Goal: Task Accomplishment & Management: Use online tool/utility

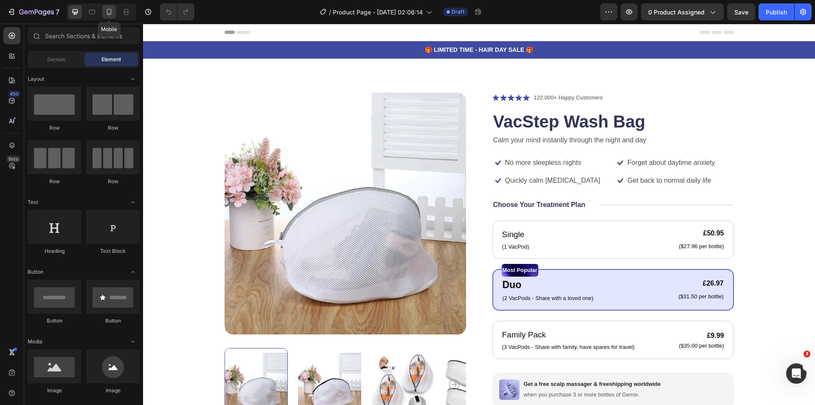
click at [110, 13] on icon at bounding box center [109, 12] width 8 height 8
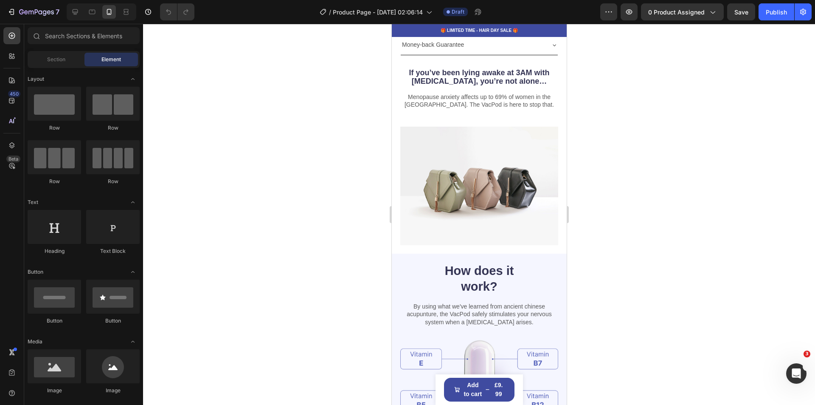
scroll to position [679, 0]
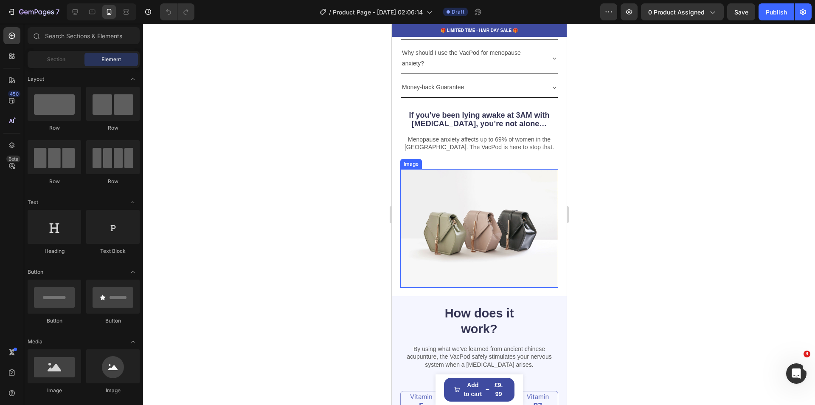
click at [464, 222] on img at bounding box center [479, 228] width 158 height 118
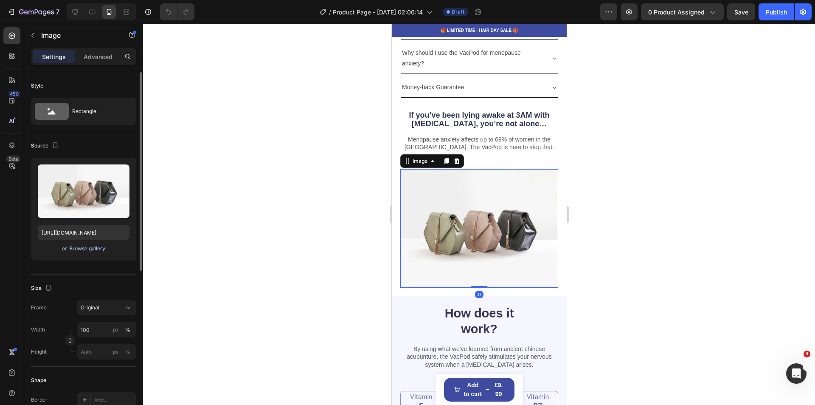
click at [78, 249] on div "Browse gallery" at bounding box center [87, 249] width 36 height 8
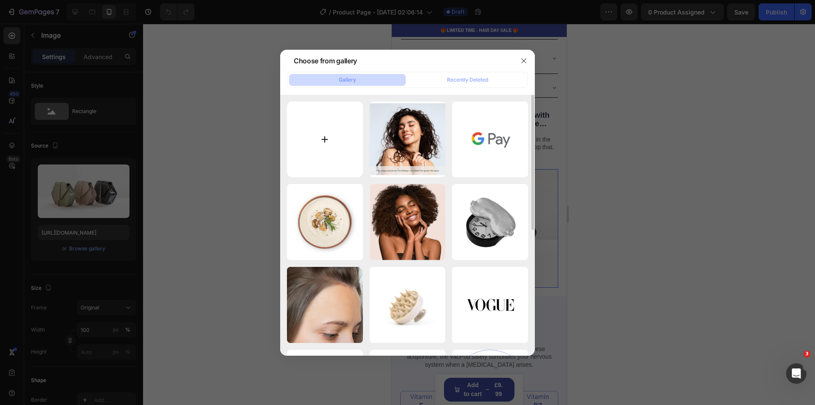
click at [327, 135] on input "file" at bounding box center [325, 139] width 76 height 76
type input "C:\fakepath\20250819_2044_Insomnia Struggle Night_remix_01k31xkk50erjrvyfrnf510…"
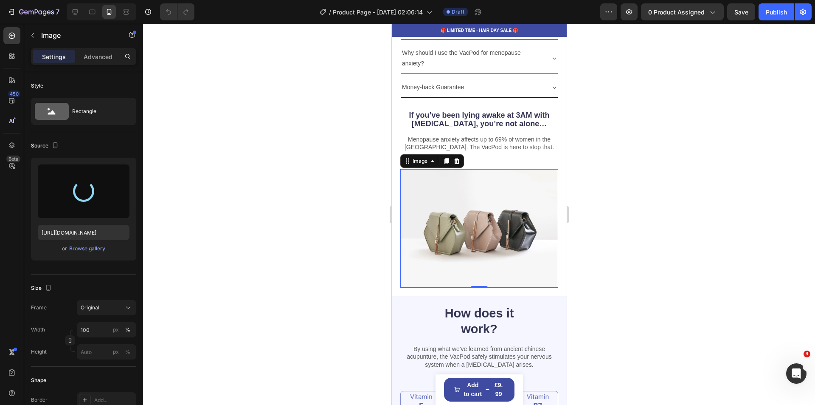
type input "https://cdn.shopify.com/s/files/1/0897/9854/1661/files/gempages_556611808761218…"
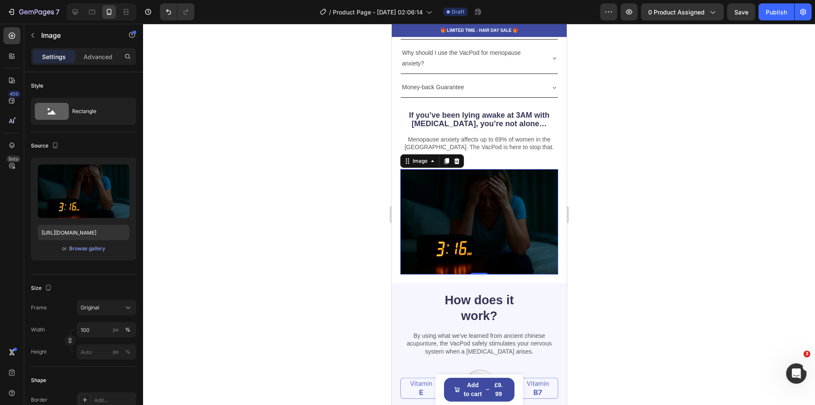
click at [646, 298] on div at bounding box center [479, 214] width 672 height 381
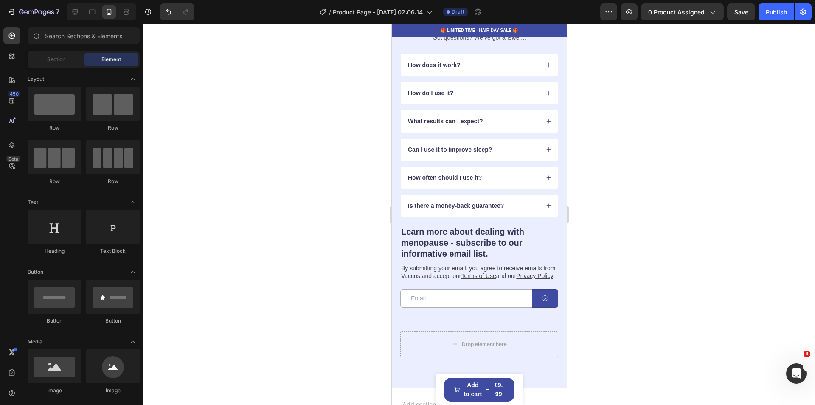
scroll to position [2081, 0]
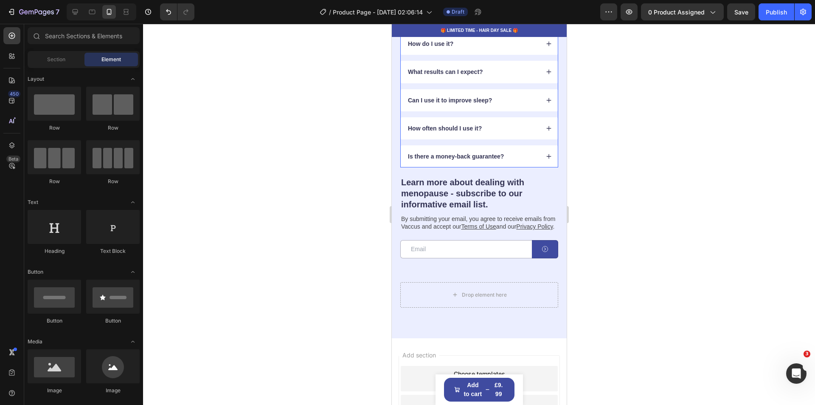
click at [546, 19] on icon at bounding box center [549, 16] width 6 height 6
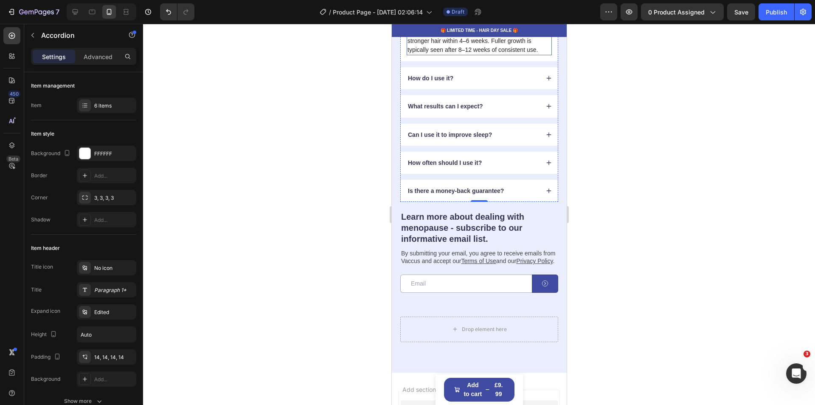
click at [539, 54] on p "Most users begin to notice reduced shedding and stronger hair within 4–6 weeks.…" at bounding box center [479, 41] width 144 height 27
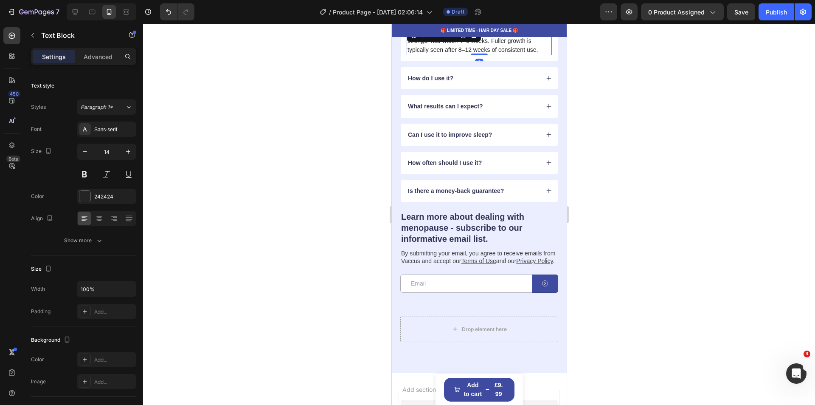
click at [536, 54] on p "Most users begin to notice reduced shedding and stronger hair within 4–6 weeks.…" at bounding box center [479, 41] width 144 height 27
click at [538, 54] on p "Most users begin to notice reduced shedding and stronger hair within 4–6 weeks.…" at bounding box center [479, 41] width 144 height 27
drag, startPoint x: 538, startPoint y: 163, endPoint x: 532, endPoint y: 163, distance: 6.0
drag, startPoint x: 538, startPoint y: 165, endPoint x: 492, endPoint y: 164, distance: 45.4
click at [534, 165] on input "Open Grammarly. 0 Suggestions." at bounding box center [538, 161] width 11 height 11
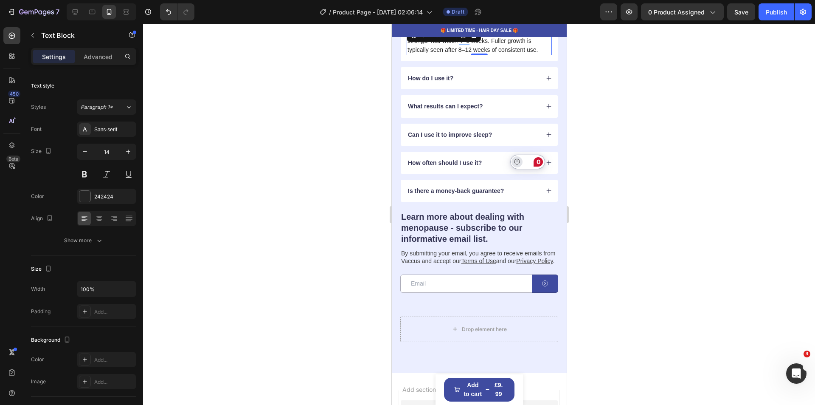
click at [518, 163] on icon "Turn off Grammarly on this website" at bounding box center [517, 161] width 6 height 6
click at [534, 55] on div "Most users begin to notice reduced shedding and stronger hair within 4–6 weeks.…" at bounding box center [478, 41] width 145 height 28
click at [536, 54] on p "Most users begin to notice reduced shedding and stronger hair within 4–6 weeks.…" at bounding box center [479, 41] width 144 height 27
drag, startPoint x: 539, startPoint y: 164, endPoint x: 534, endPoint y: 166, distance: 5.8
click at [534, 55] on div "Most users begin to notice reduced shedding and stronger hair within 4–6 weeks.…" at bounding box center [478, 41] width 145 height 28
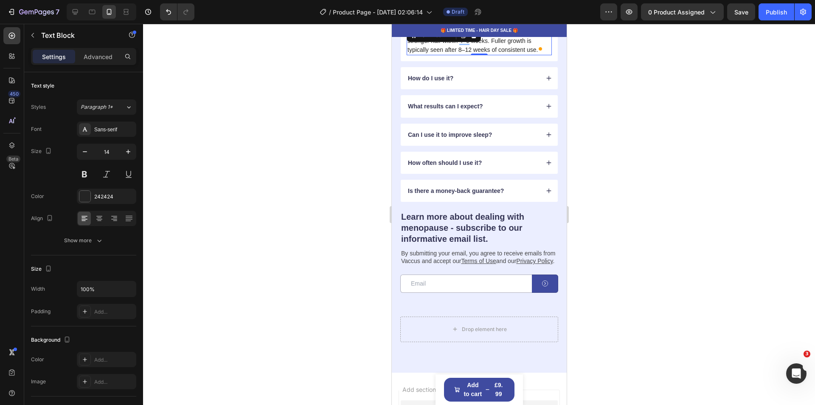
click at [536, 55] on div "Most users begin to notice reduced shedding and stronger hair within 4–6 weeks.…" at bounding box center [478, 41] width 145 height 28
click at [536, 54] on p "Most users begin to notice reduced shedding and stronger hair within 4–6 weeks.…" at bounding box center [479, 41] width 144 height 27
click at [538, 54] on div at bounding box center [541, 48] width 8 height 12
click at [537, 54] on div at bounding box center [541, 48] width 8 height 12
click at [535, 54] on p "Most users begin to notice reduced shedding and stronger hair within 4–6 weeks.…" at bounding box center [479, 41] width 144 height 27
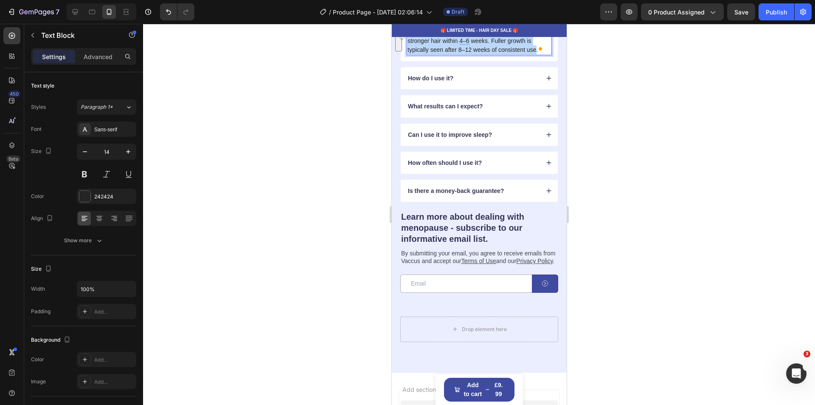
drag, startPoint x: 536, startPoint y: 164, endPoint x: 409, endPoint y: 146, distance: 128.3
click at [409, 54] on p "Most users begin to notice reduced shedding and stronger hair within 4–6 weeks.…" at bounding box center [479, 41] width 144 height 27
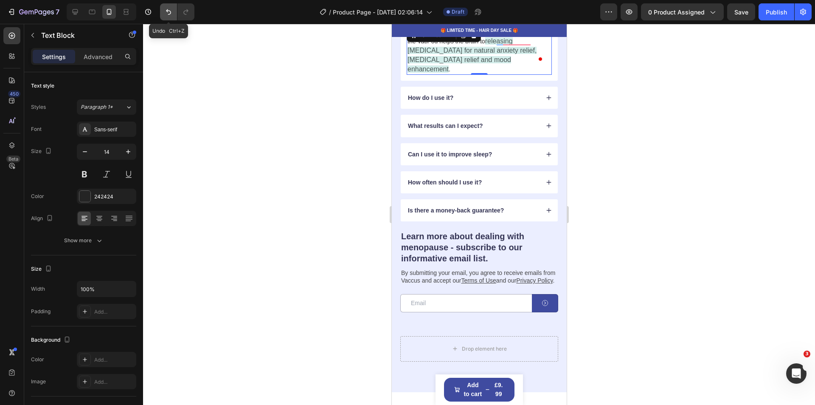
click at [166, 17] on button "Undo/Redo" at bounding box center [168, 11] width 17 height 17
click at [166, 11] on icon "Undo/Redo" at bounding box center [168, 12] width 8 height 8
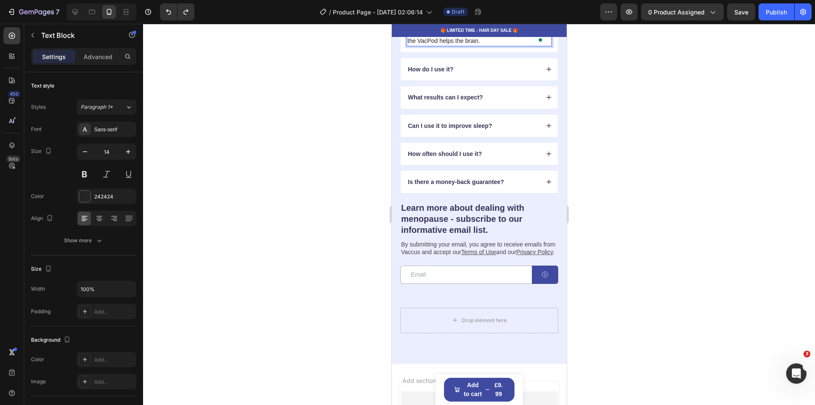
click at [495, 45] on p "By stimulating the PC8 acupressure point in the hand, the VacPod helps the brai…" at bounding box center [479, 37] width 144 height 18
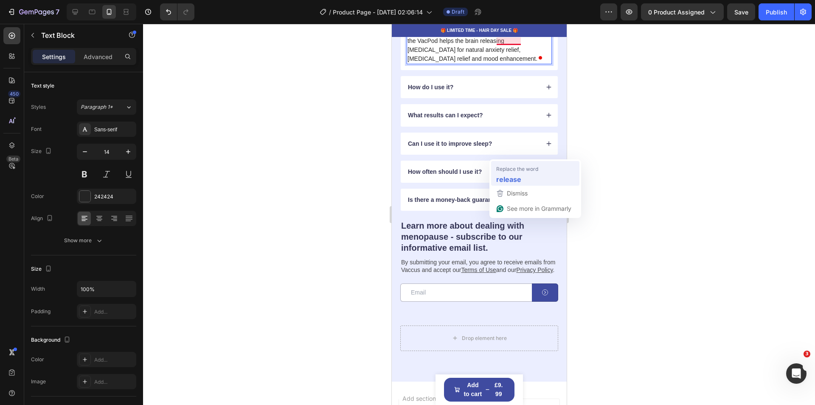
click at [517, 180] on strong "release" at bounding box center [508, 179] width 25 height 11
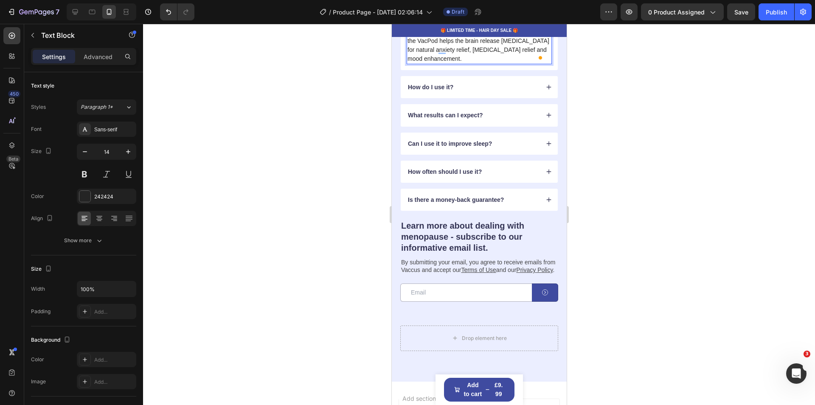
click at [487, 63] on p "By stimulating the PC8 acupressure point in the hand, the VacPod helps the brai…" at bounding box center [479, 46] width 144 height 36
click at [485, 63] on p "By stimulating the PC8 acupressure point in the hand, the VacPod helps the brai…" at bounding box center [479, 46] width 144 height 36
click at [666, 196] on div at bounding box center [479, 214] width 672 height 381
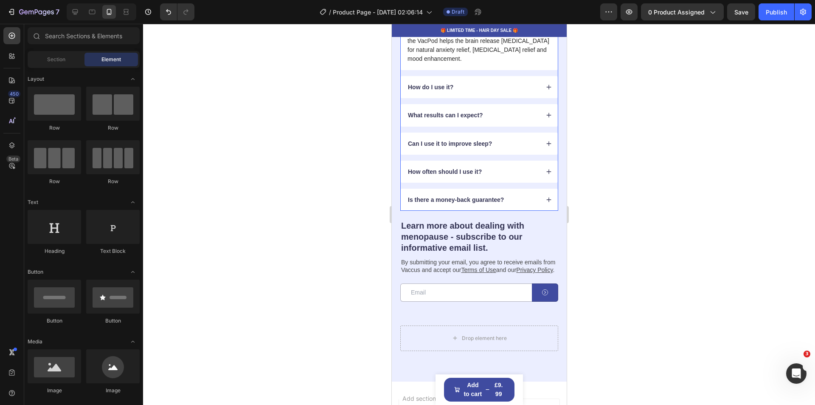
click at [546, 19] on icon at bounding box center [549, 16] width 6 height 6
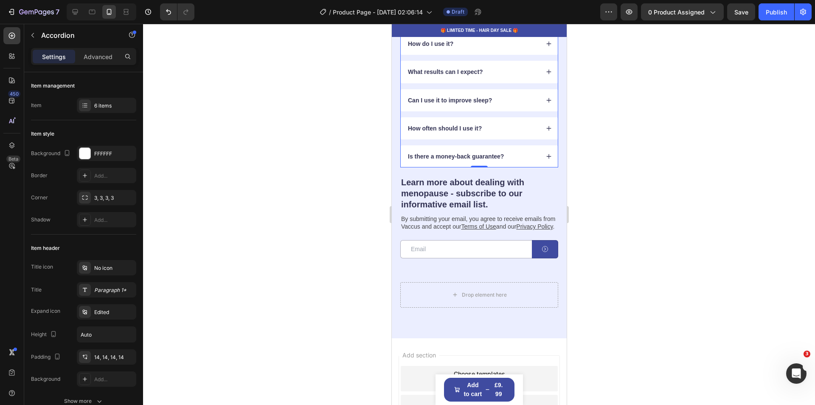
click at [546, 75] on icon at bounding box center [549, 72] width 6 height 6
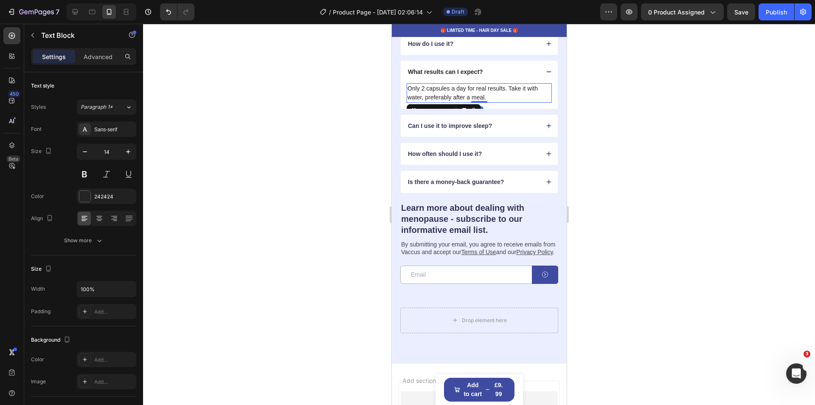
click at [487, 102] on p "Only 2 capsules a day for real results. Take it with water, preferably after a …" at bounding box center [479, 93] width 144 height 18
click at [485, 102] on p "Only 2 capsules a day for real results. Take it with water, preferably after a …" at bounding box center [479, 93] width 144 height 18
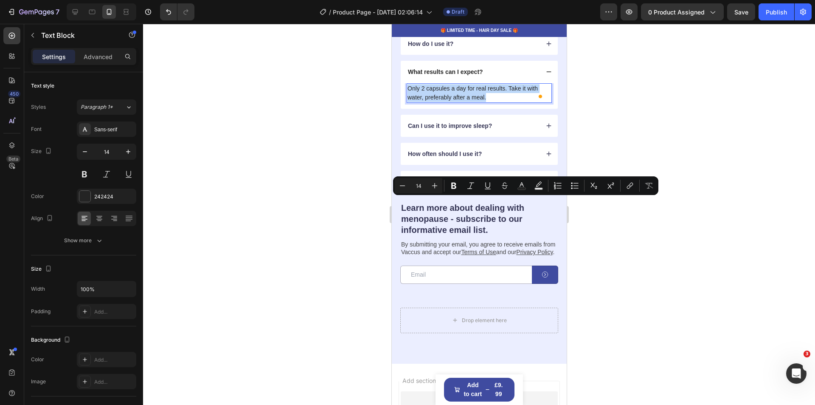
drag, startPoint x: 485, startPoint y: 211, endPoint x: 409, endPoint y: 203, distance: 77.2
click at [409, 102] on p "Only 2 capsules a day for real results. Take it with water, preferably after a …" at bounding box center [479, 93] width 144 height 18
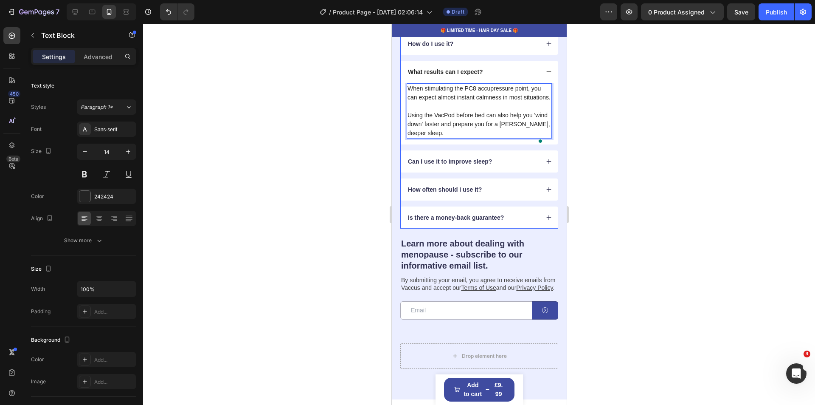
click at [546, 75] on icon at bounding box center [549, 72] width 6 height 6
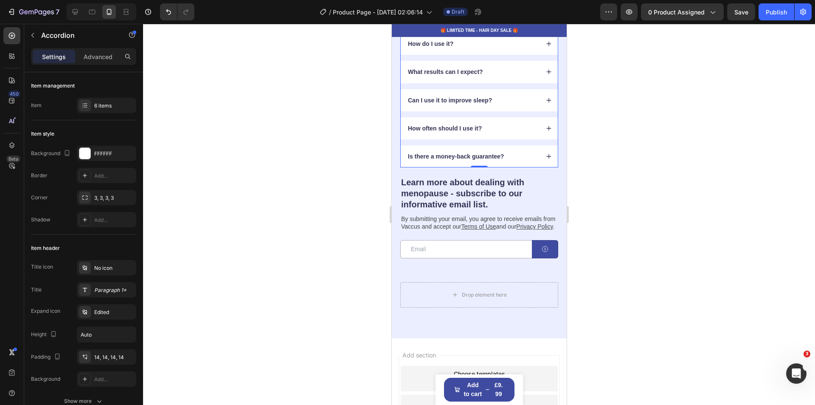
click at [546, 47] on icon at bounding box center [549, 44] width 6 height 6
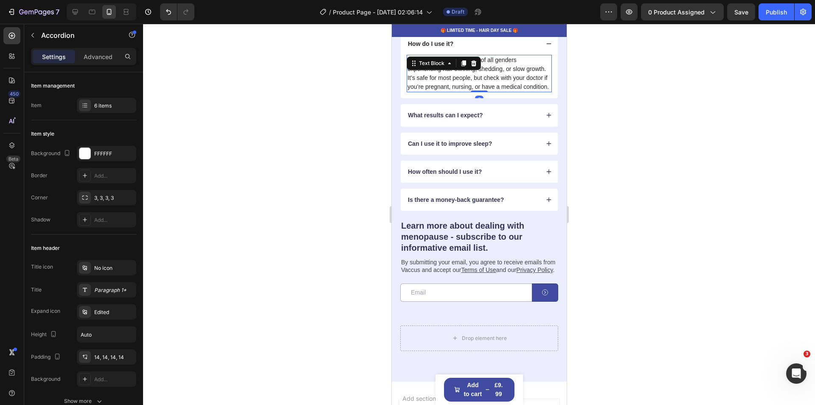
click at [454, 91] on p "Follix is designed for adults of all genders experiencing hair thinning, sheddi…" at bounding box center [479, 74] width 144 height 36
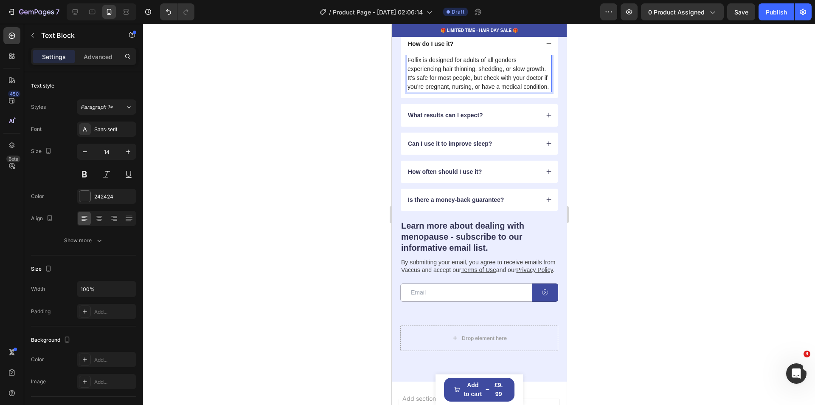
click at [456, 91] on p "Follix is designed for adults of all genders experiencing hair thinning, sheddi…" at bounding box center [479, 74] width 144 height 36
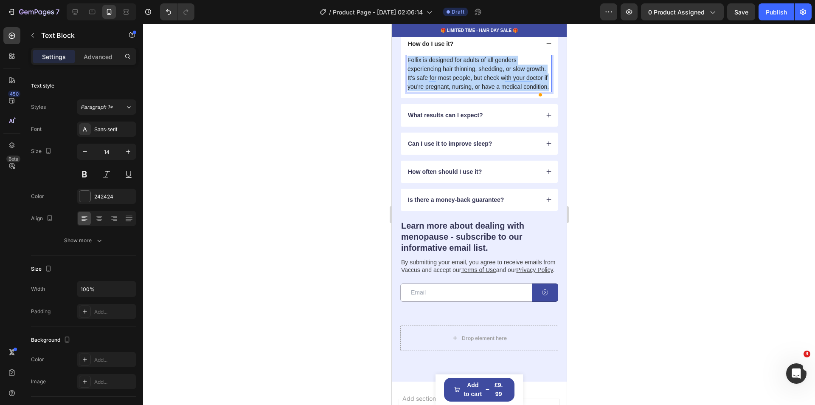
drag, startPoint x: 455, startPoint y: 209, endPoint x: 408, endPoint y: 175, distance: 58.6
click at [408, 91] on p "Follix is designed for adults of all genders experiencing hair thinning, sheddi…" at bounding box center [479, 74] width 144 height 36
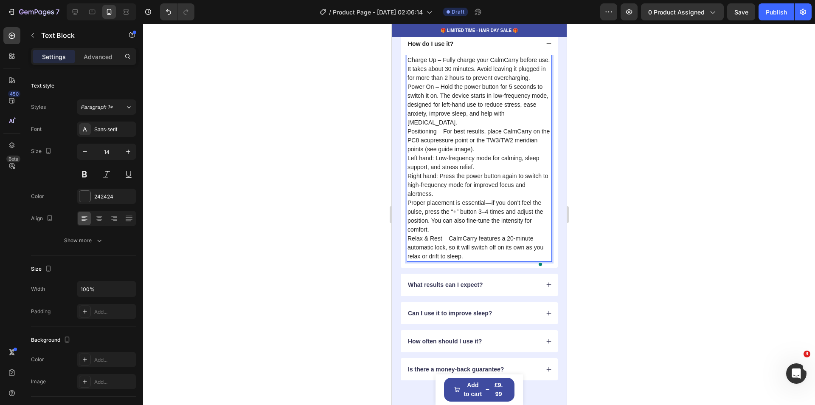
scroll to position [2123, 0]
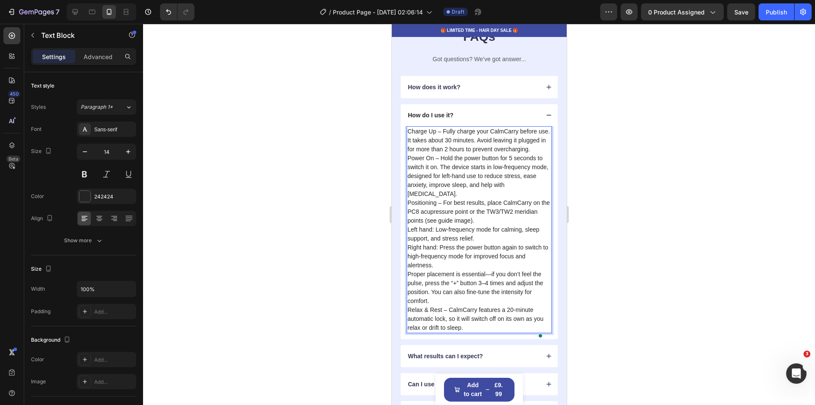
click at [442, 154] on p "Charge Up – Fully charge your CalmCarry before use. It takes about 30 minutes. …" at bounding box center [479, 140] width 144 height 27
click at [445, 154] on p "Charge Up – Fully charge your CalmCarry before use. It takes about 30 minutes. …" at bounding box center [479, 140] width 144 height 27
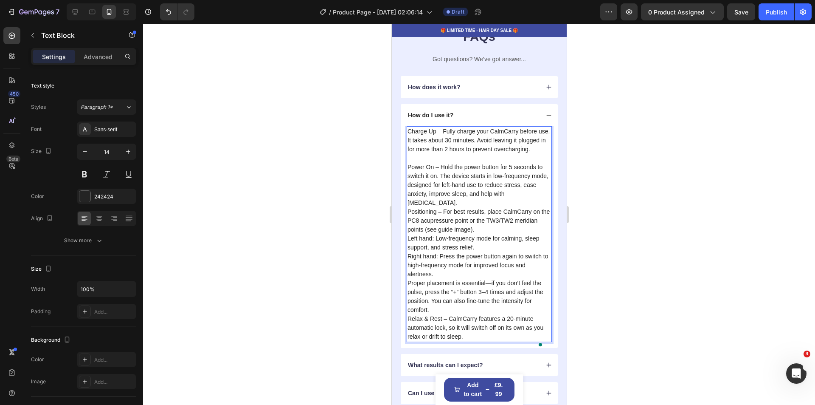
scroll to position [2166, 0]
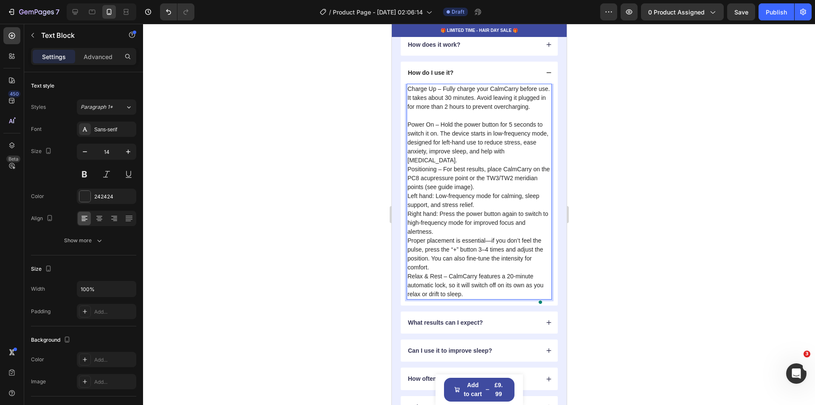
click at [438, 165] on p "Power On – Hold the power button for 5 seconds to switch it on. The device star…" at bounding box center [479, 142] width 144 height 45
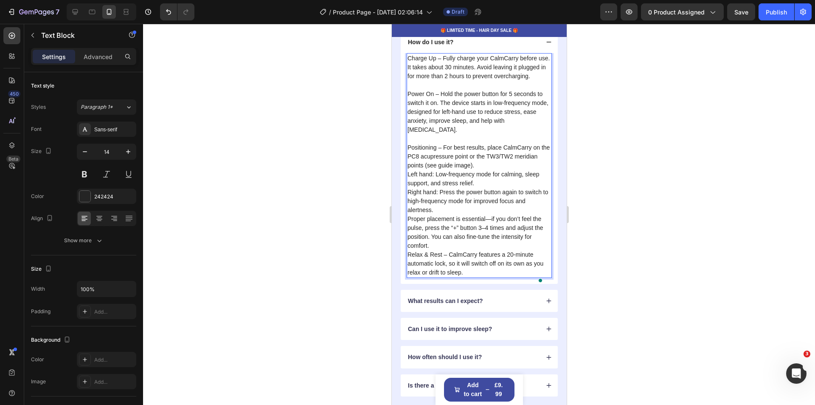
scroll to position [2208, 0]
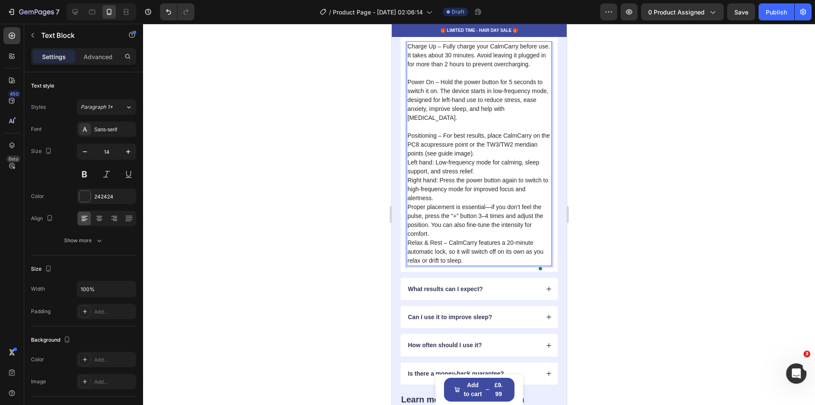
click at [480, 176] on p "Left hand: Low-frequency mode for calming, sleep support, and stress relief." at bounding box center [479, 167] width 144 height 18
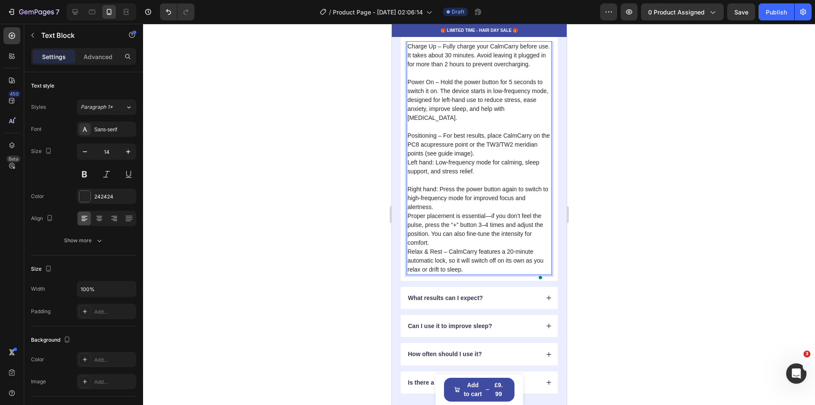
click at [443, 211] on p "Right hand: Press the power button again to switch to high-frequency mode for i…" at bounding box center [479, 198] width 144 height 27
click at [501, 158] on p "Positioning – For best results, place CalmCarry on the PC8 acupressure point or…" at bounding box center [479, 144] width 144 height 27
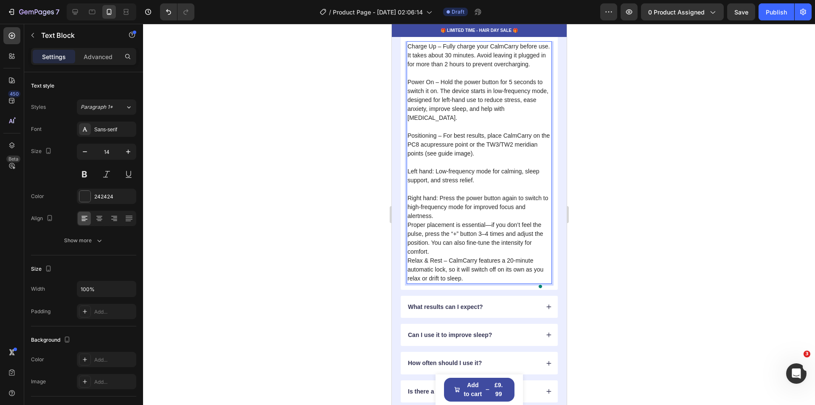
click at [447, 220] on p "Right hand: Press the power button again to switch to high-frequency mode for i…" at bounding box center [479, 207] width 144 height 27
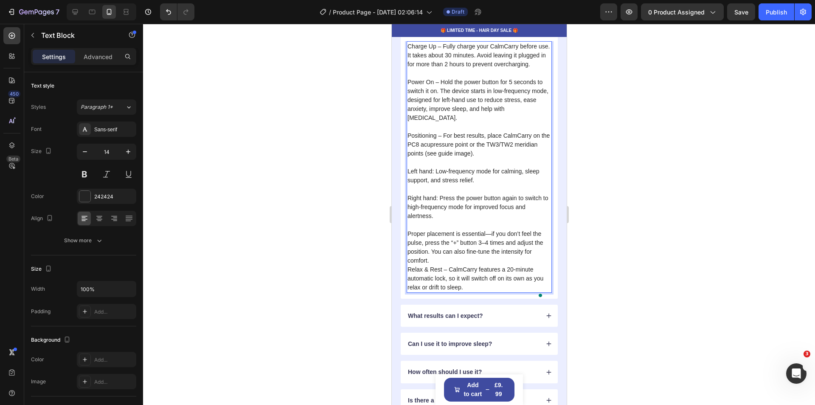
click at [438, 265] on p "Proper placement is essential—if you don’t feel the pulse, press the “+” button…" at bounding box center [479, 247] width 144 height 36
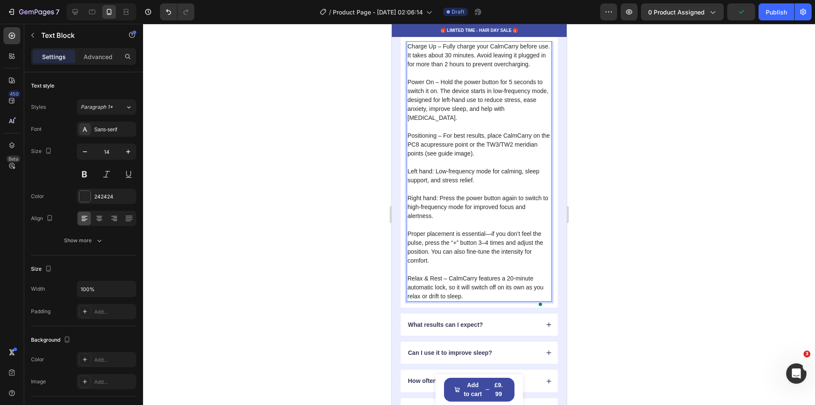
click at [476, 288] on p "Relax & Rest – CalmCarry features a 20-minute automatic lock, so it will switch…" at bounding box center [479, 287] width 144 height 27
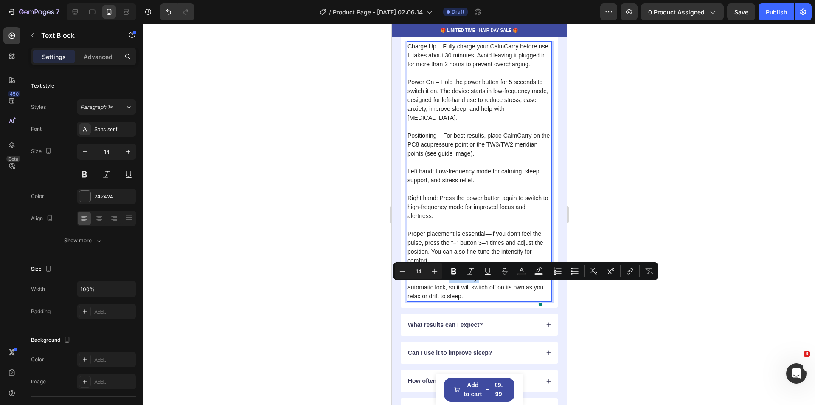
drag, startPoint x: 476, startPoint y: 288, endPoint x: 464, endPoint y: 288, distance: 11.9
click at [464, 288] on p "Relax & Rest – CalmCarry features a 20-minute automatic lock, so it will switch…" at bounding box center [479, 287] width 144 height 27
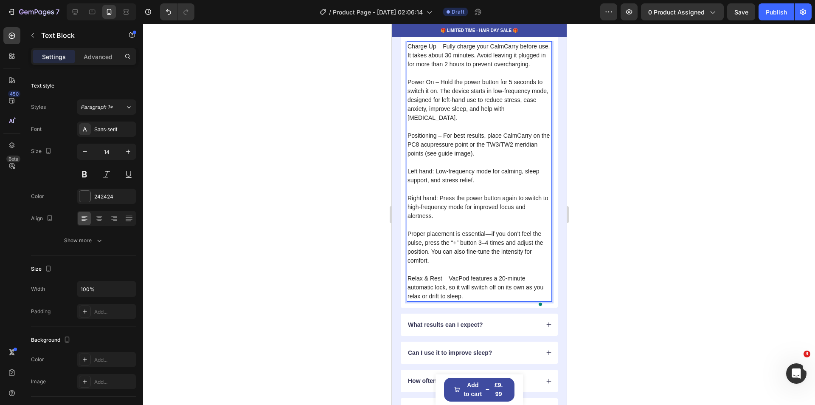
click at [442, 264] on p "Proper placement is essential—if you don’t feel the pulse, press the “+” button…" at bounding box center [479, 247] width 144 height 36
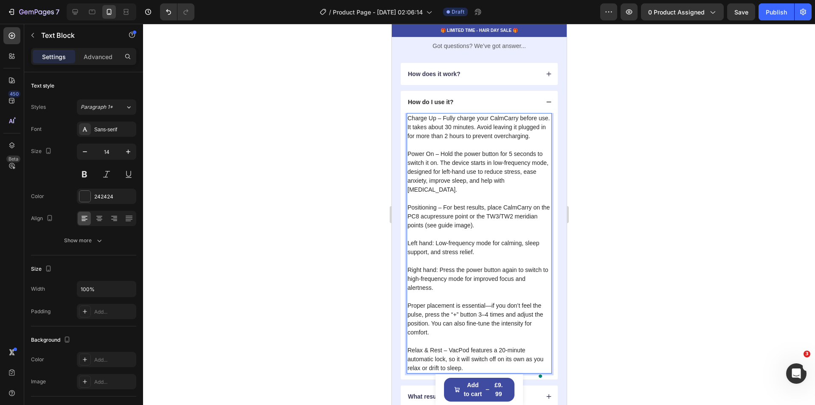
scroll to position [2123, 0]
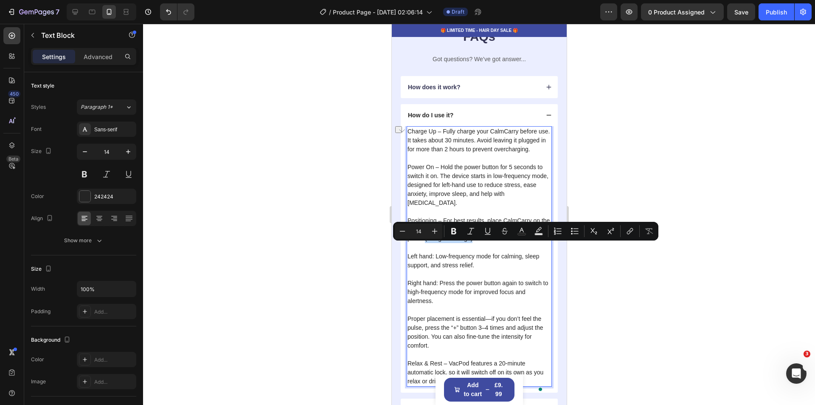
drag, startPoint x: 497, startPoint y: 248, endPoint x: 450, endPoint y: 248, distance: 47.1
click at [450, 243] on p "Positioning – For best results, place CalmCarry on the PC8 acupressure point or…" at bounding box center [479, 229] width 144 height 27
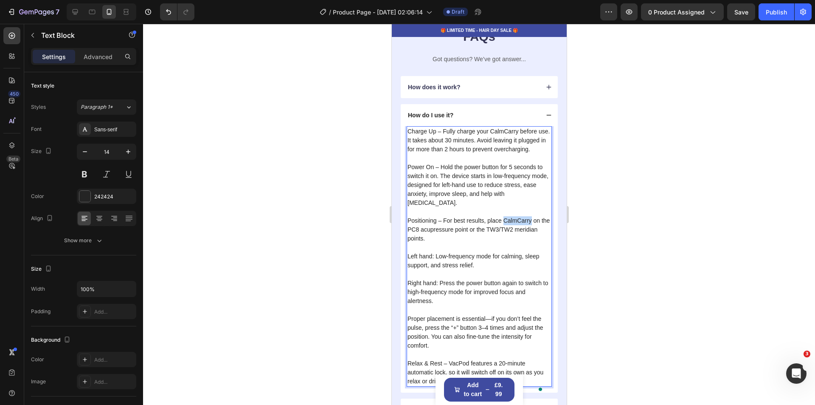
drag, startPoint x: 531, startPoint y: 229, endPoint x: 504, endPoint y: 230, distance: 27.2
click at [504, 230] on p "Positioning – For best results, place CalmCarry on the PC8 acupressure point or…" at bounding box center [479, 229] width 144 height 27
click at [473, 243] on p "Positioning – For best results, place your VacPod on the PC8 acupressure point …" at bounding box center [479, 229] width 144 height 27
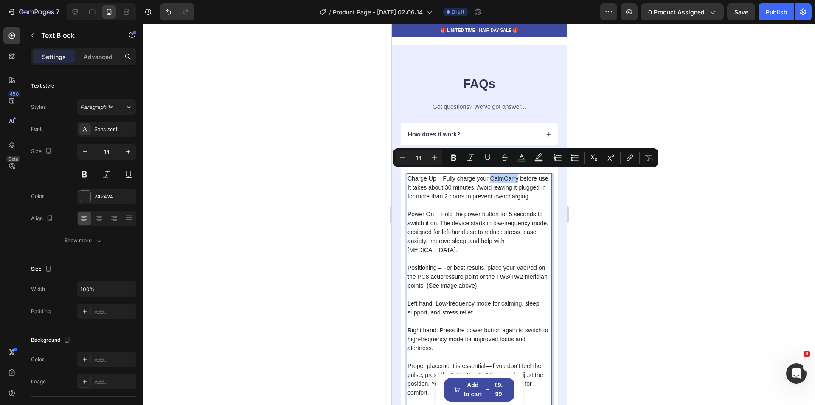
drag, startPoint x: 519, startPoint y: 174, endPoint x: 491, endPoint y: 175, distance: 27.7
click at [491, 175] on p "Charge Up – Fully charge your CalmCarry before use. It takes about 30 minutes. …" at bounding box center [479, 187] width 144 height 27
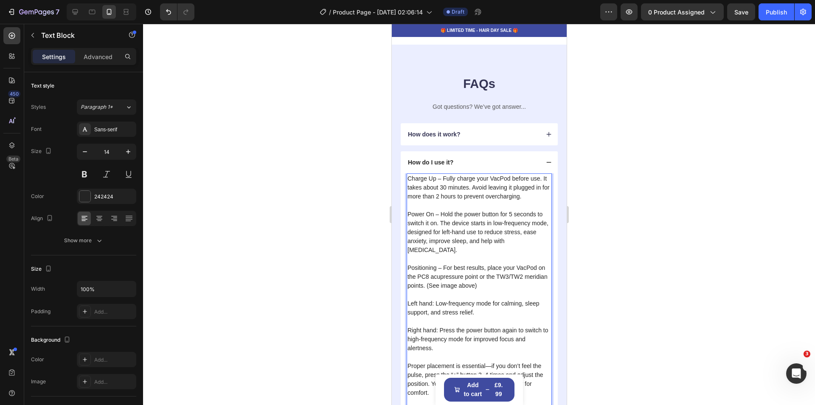
click at [502, 196] on p "Charge Up – Fully charge your VacPod before use. It takes about 30 minutes. Avo…" at bounding box center [479, 187] width 144 height 27
click at [546, 159] on icon at bounding box center [549, 162] width 6 height 6
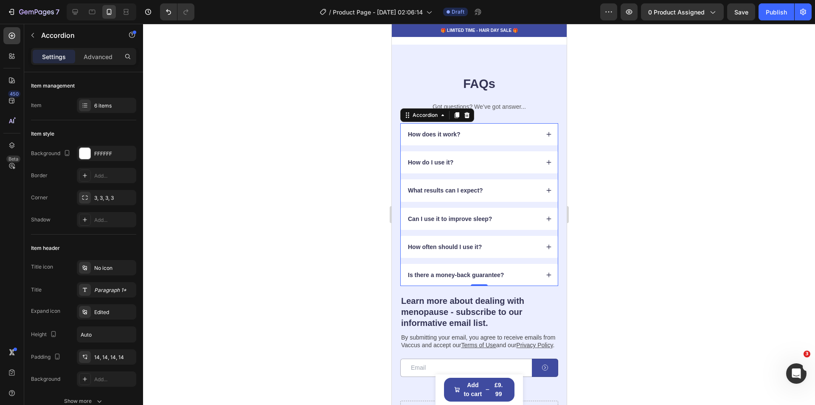
scroll to position [2123, 0]
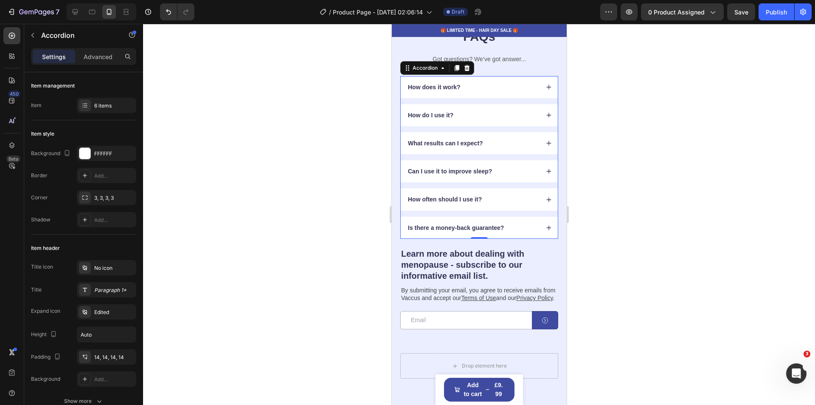
click at [546, 169] on icon at bounding box center [549, 171] width 6 height 6
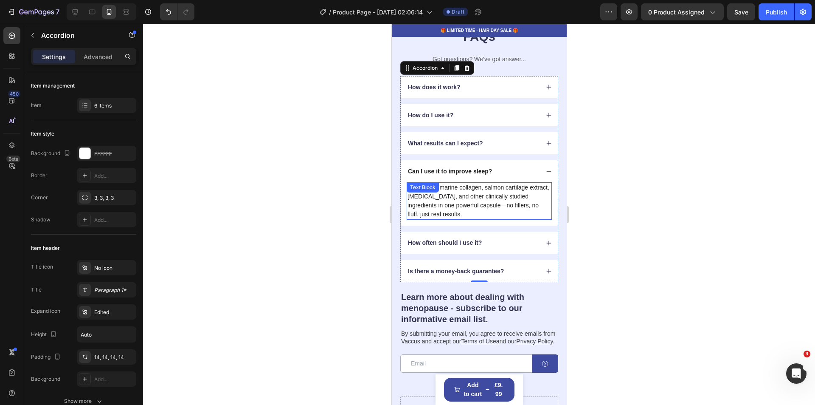
click at [464, 215] on p "It combines marine collagen, salmon cartilage extract, biotin, and other clinic…" at bounding box center [479, 201] width 144 height 36
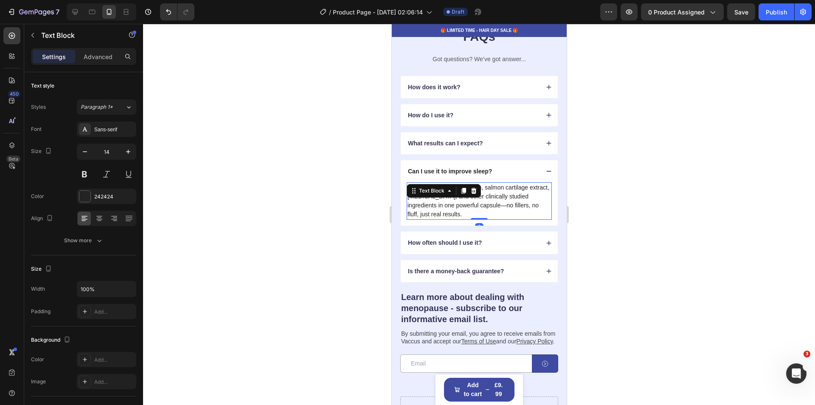
click at [461, 215] on p "It combines marine collagen, salmon cartilage extract, biotin, and other clinic…" at bounding box center [479, 201] width 144 height 36
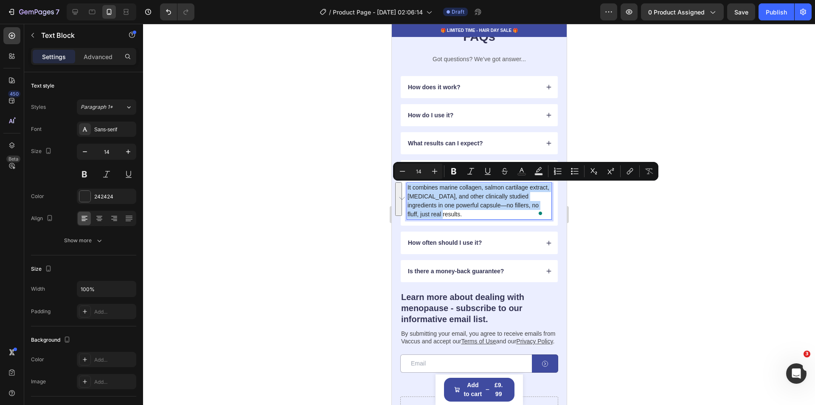
drag, startPoint x: 465, startPoint y: 213, endPoint x: 407, endPoint y: 190, distance: 62.5
click at [407, 190] on p "It combines marine collagen, salmon cartilage extract, biotin, and other clinic…" at bounding box center [479, 201] width 144 height 36
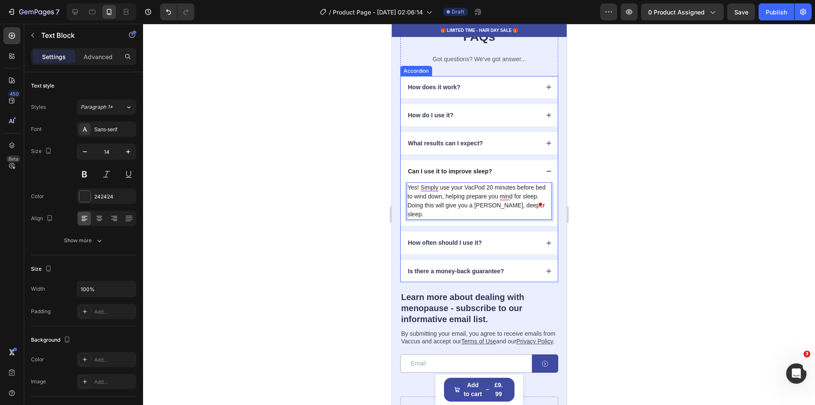
click at [546, 171] on icon at bounding box center [549, 171] width 6 height 6
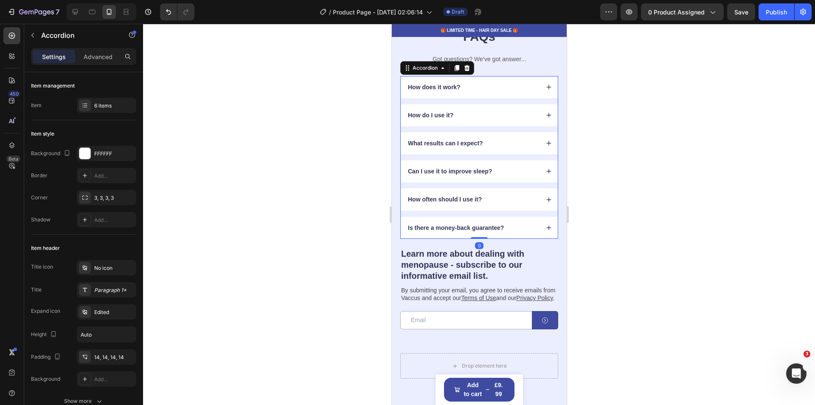
click at [547, 198] on icon at bounding box center [549, 199] width 5 height 5
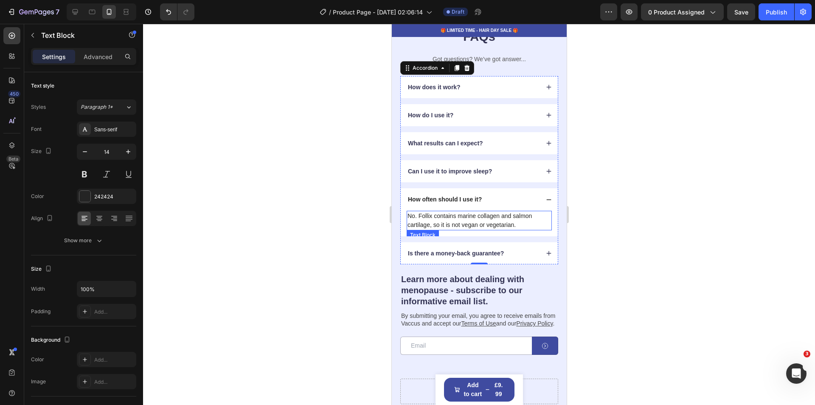
click at [516, 225] on p "No. Follix contains marine collagen and salmon cartilage, so it is not vegan or…" at bounding box center [479, 220] width 144 height 18
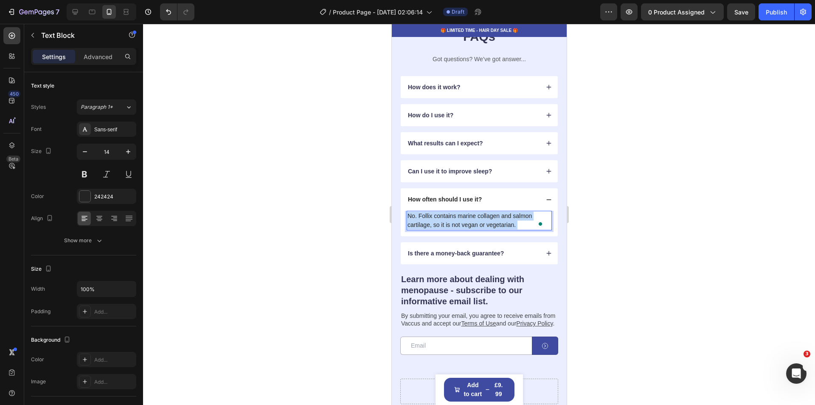
drag, startPoint x: 516, startPoint y: 225, endPoint x: 458, endPoint y: 222, distance: 58.3
click at [458, 222] on p "No. Follix contains marine collagen and salmon cartilage, so it is not vegan or…" at bounding box center [479, 220] width 144 height 18
drag, startPoint x: 517, startPoint y: 224, endPoint x: 409, endPoint y: 217, distance: 108.5
click at [409, 217] on p "No. Follix contains marine collagen and salmon cartilage, so it is not vegan or…" at bounding box center [479, 220] width 144 height 18
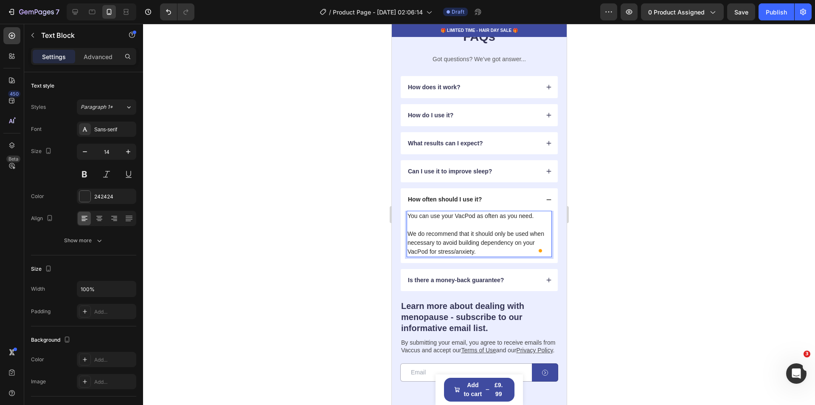
click at [440, 254] on p "We do recommend that it should only be used when necessary to avoid building de…" at bounding box center [479, 242] width 144 height 27
click at [510, 253] on p "We do recommend that it should only be used when necessary to avoid building de…" at bounding box center [479, 242] width 144 height 27
click at [671, 259] on div at bounding box center [479, 214] width 672 height 381
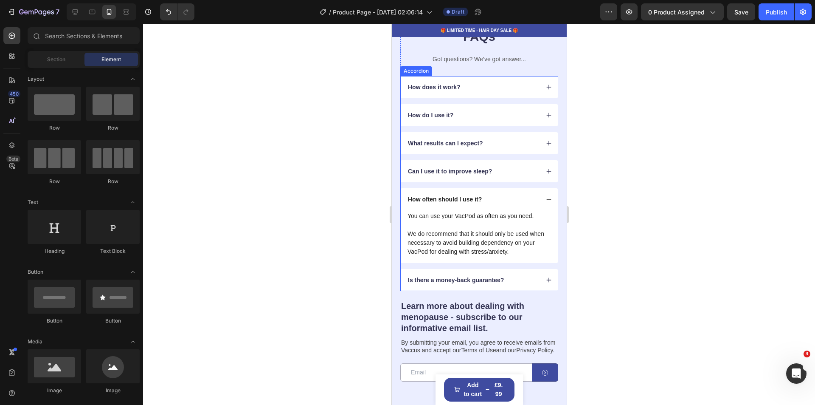
click at [546, 197] on icon at bounding box center [549, 200] width 6 height 6
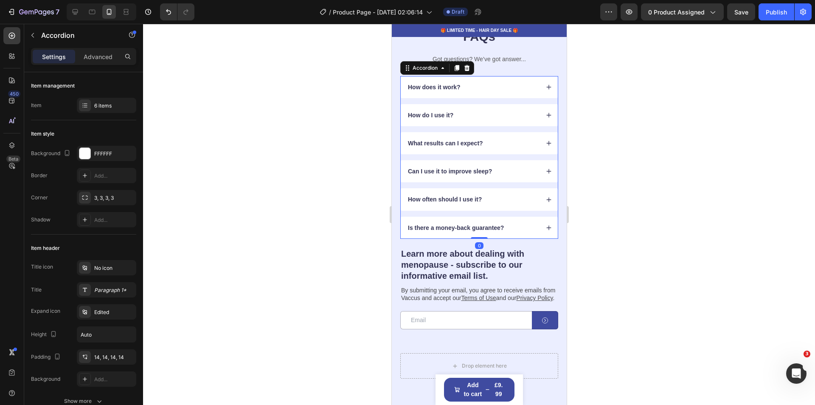
click at [547, 229] on icon at bounding box center [549, 227] width 5 height 5
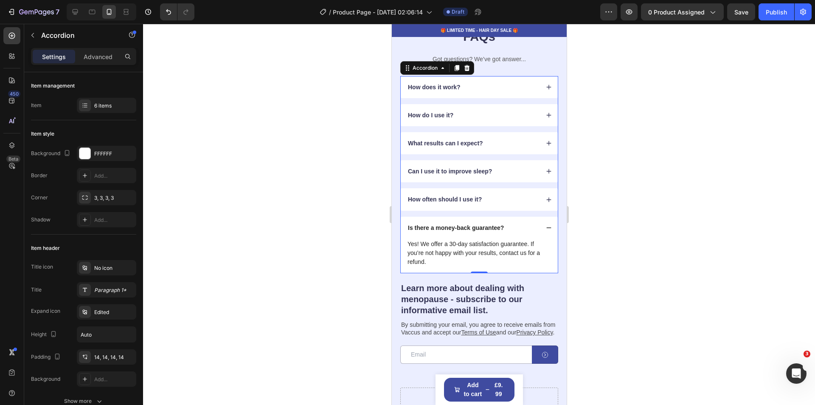
click at [546, 226] on icon at bounding box center [549, 228] width 6 height 6
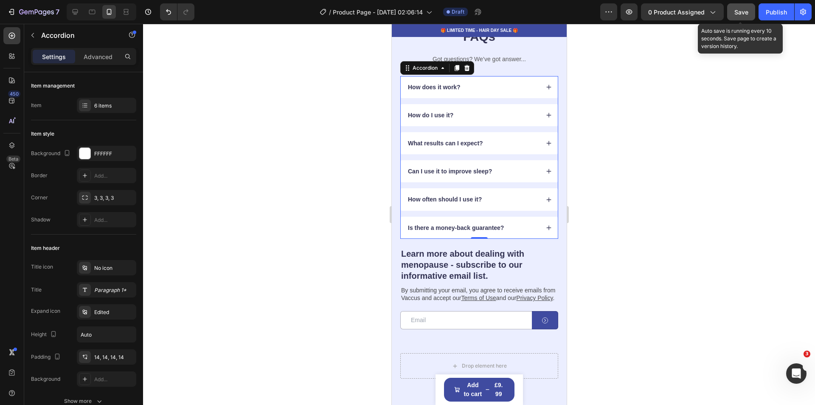
click at [743, 14] on span "Save" at bounding box center [742, 11] width 14 height 7
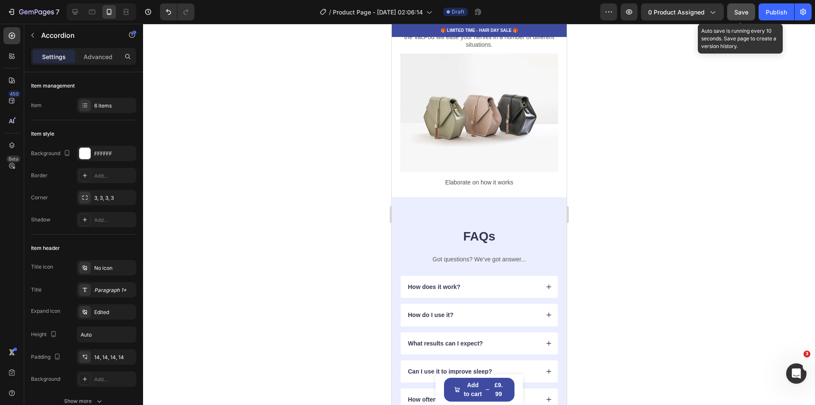
scroll to position [1862, 0]
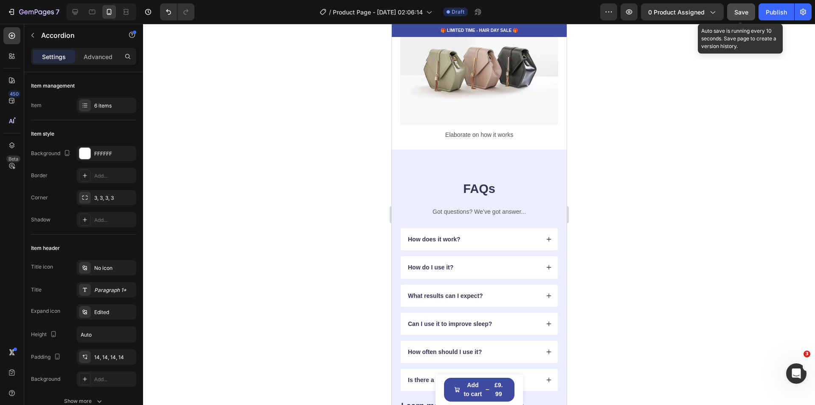
click at [546, 236] on icon at bounding box center [549, 239] width 6 height 6
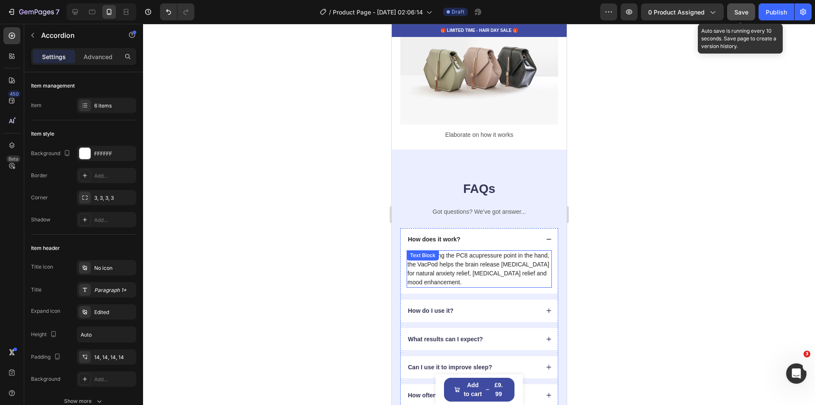
click at [474, 278] on p "By stimulating the PC8 acupressure point in the hand, the VacPod helps the brai…" at bounding box center [479, 269] width 144 height 36
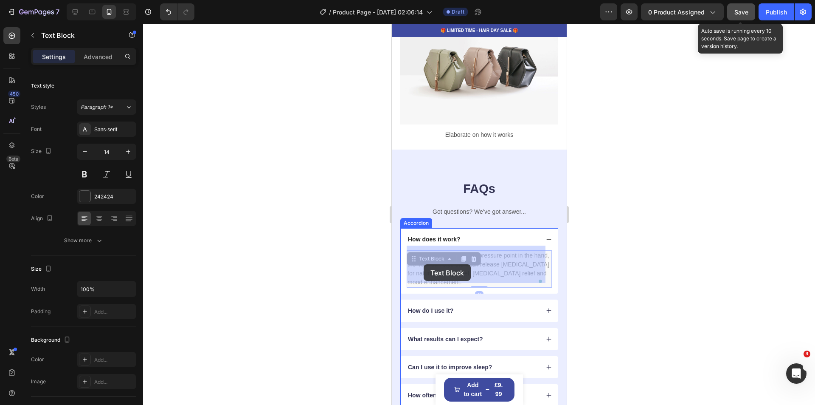
drag, startPoint x: 472, startPoint y: 277, endPoint x: 423, endPoint y: 264, distance: 50.5
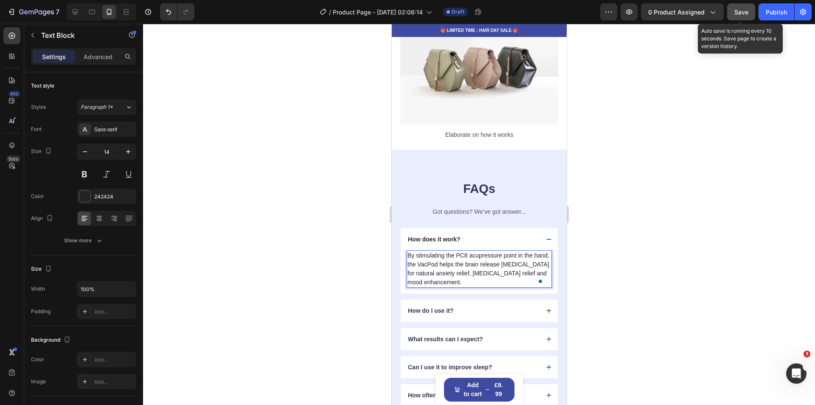
click at [431, 270] on p "By stimulating the PC8 acupressure point in the hand, the VacPod helps the brai…" at bounding box center [479, 269] width 144 height 36
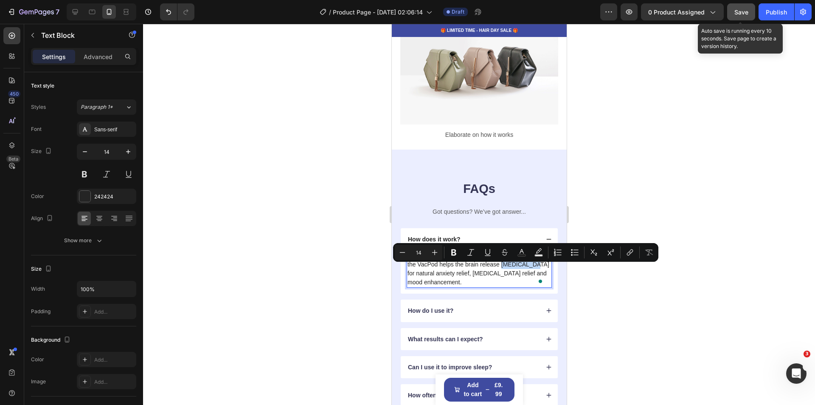
click at [431, 270] on p "By stimulating the PC8 acupressure point in the hand, the VacPod helps the brai…" at bounding box center [479, 269] width 144 height 36
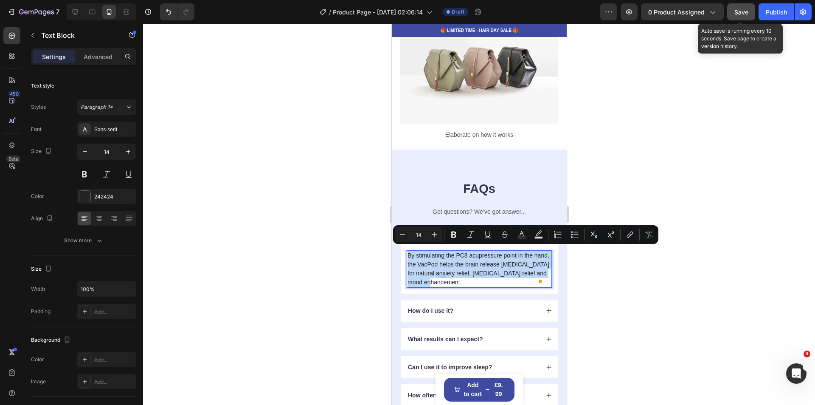
copy p "By stimulating the PC8 acupressure point in the hand, the VacPod helps the brai…"
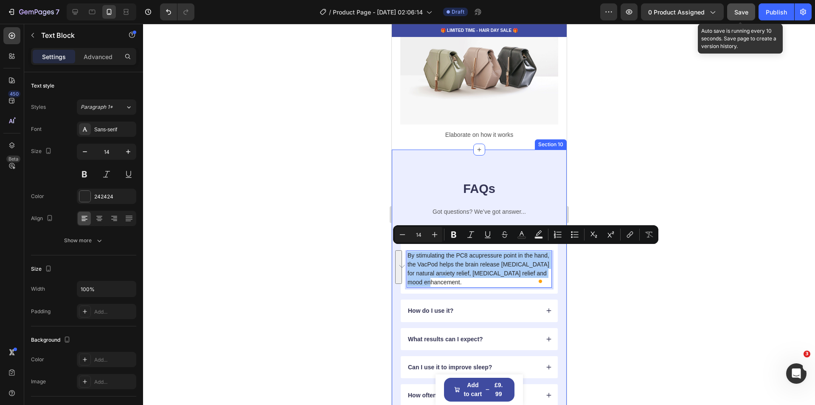
click at [353, 229] on div at bounding box center [479, 214] width 672 height 381
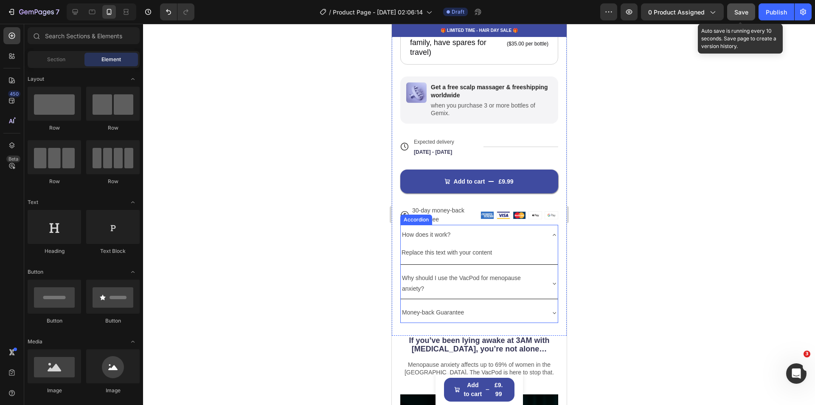
scroll to position [461, 0]
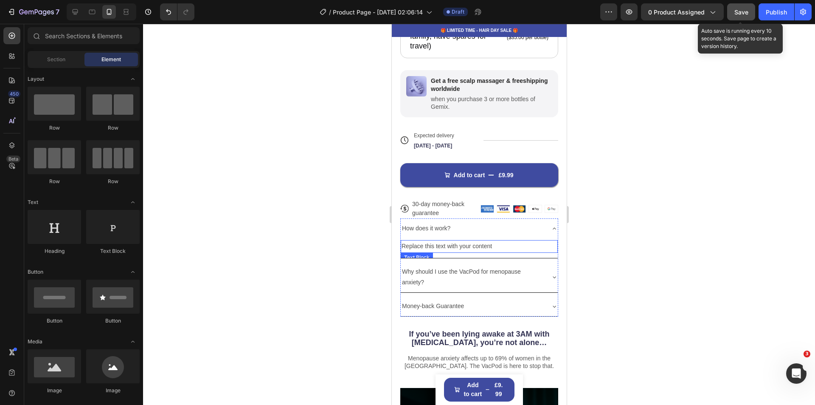
click at [454, 240] on div "Replace this text with your content" at bounding box center [478, 246] width 157 height 12
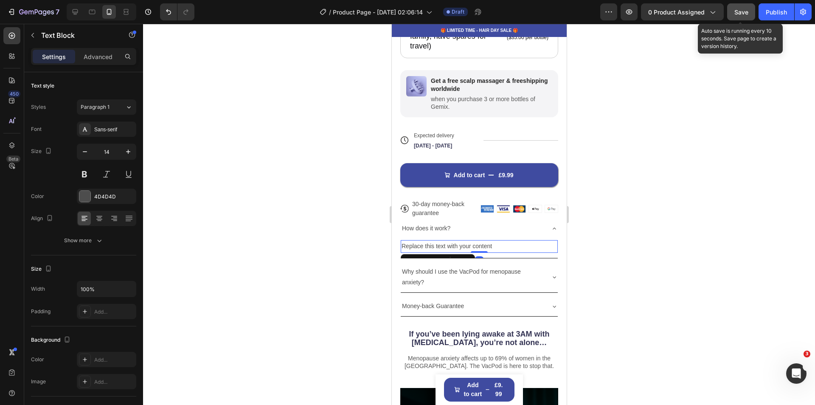
click at [454, 240] on div "Replace this text with your content" at bounding box center [478, 246] width 157 height 12
click at [454, 241] on p "Replace this text with your content" at bounding box center [478, 246] width 155 height 11
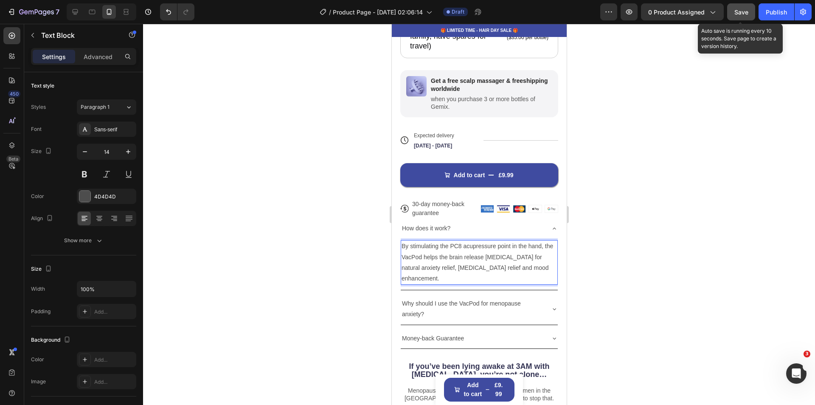
click at [660, 286] on div at bounding box center [479, 214] width 672 height 381
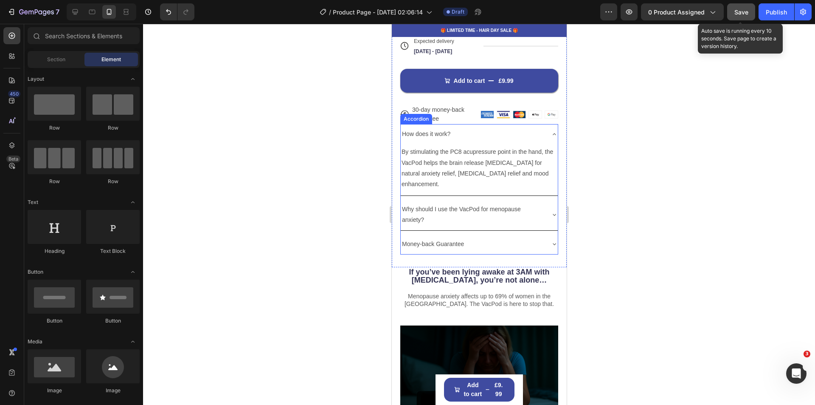
scroll to position [546, 0]
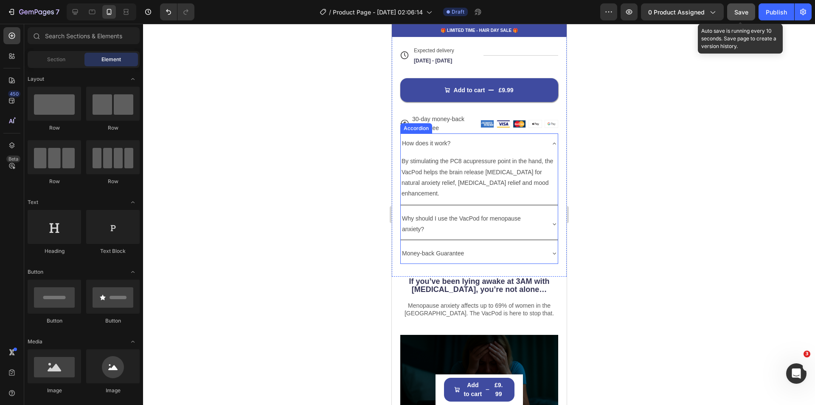
click at [552, 142] on icon at bounding box center [553, 143] width 3 height 2
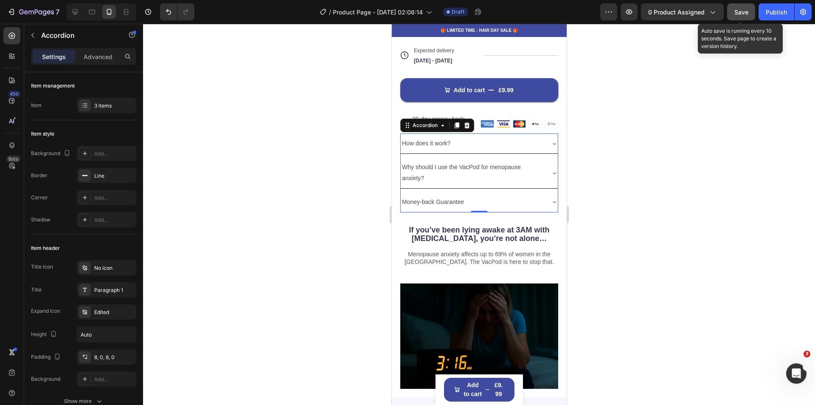
click at [551, 198] on icon at bounding box center [554, 201] width 7 height 7
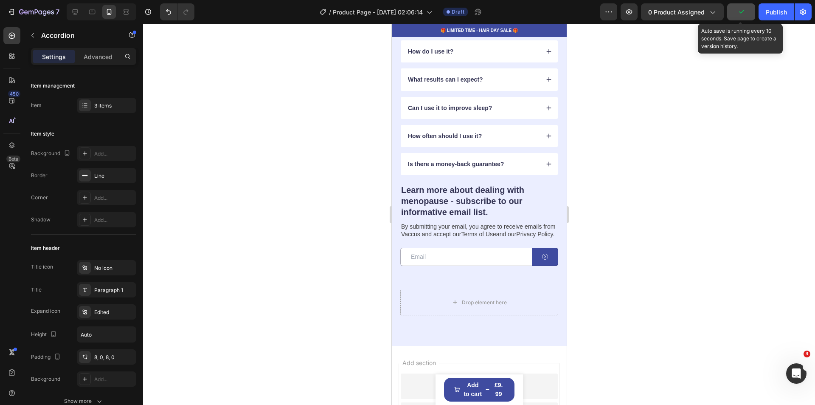
scroll to position [2061, 0]
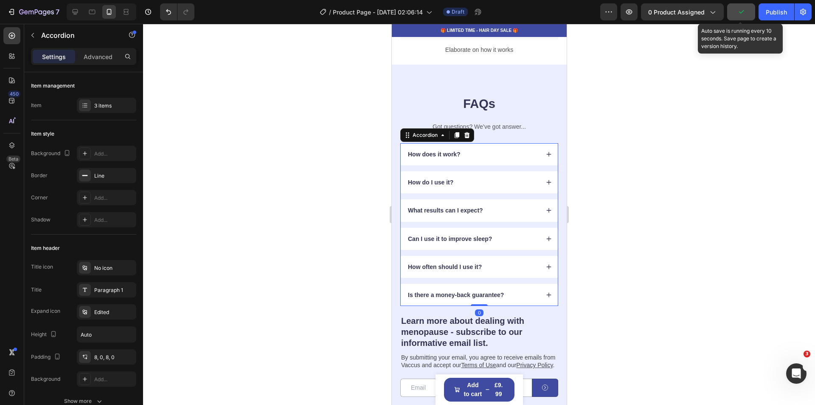
click at [546, 292] on icon at bounding box center [549, 295] width 6 height 6
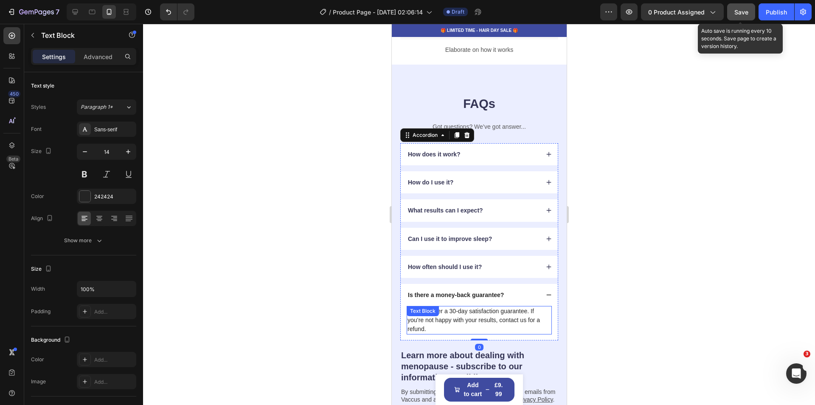
click at [426, 323] on p "Yes! We offer a 30-day satisfaction guarantee. If you’re not happy with your re…" at bounding box center [479, 320] width 144 height 27
click at [427, 324] on p "Yes! We offer a 30-day satisfaction guarantee. If you’re not happy with your re…" at bounding box center [479, 320] width 144 height 27
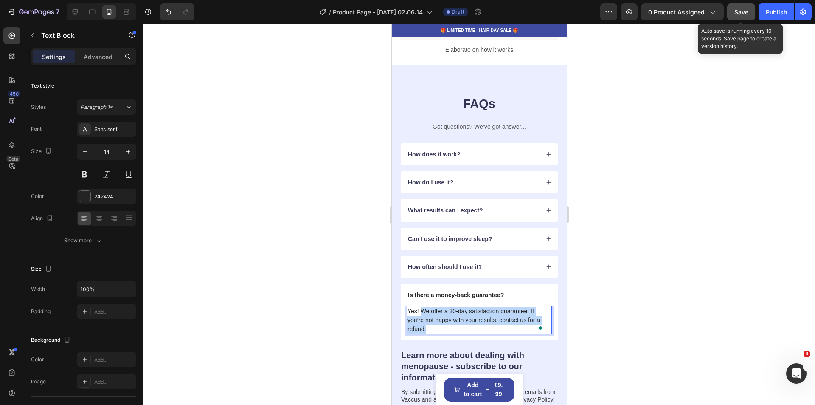
drag, startPoint x: 427, startPoint y: 324, endPoint x: 423, endPoint y: 305, distance: 19.6
click at [423, 307] on p "Yes! We offer a 30-day satisfaction guarantee. If you’re not happy with your re…" at bounding box center [479, 320] width 144 height 27
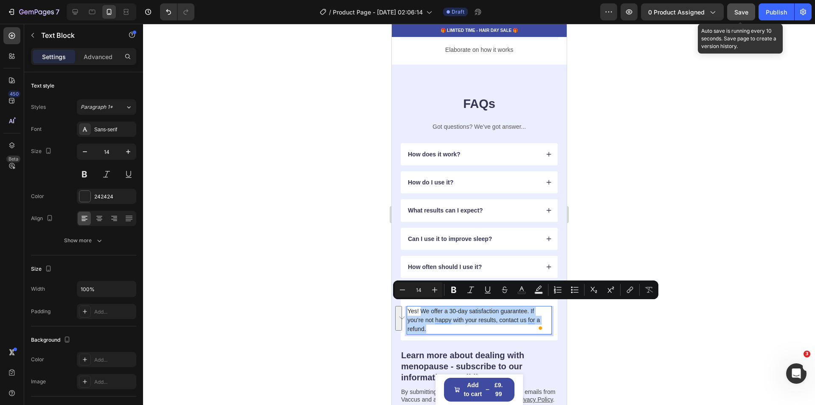
copy p "We offer a 30-day satisfaction guarantee. If you’re not happy with your results…"
click at [655, 214] on div at bounding box center [479, 214] width 672 height 381
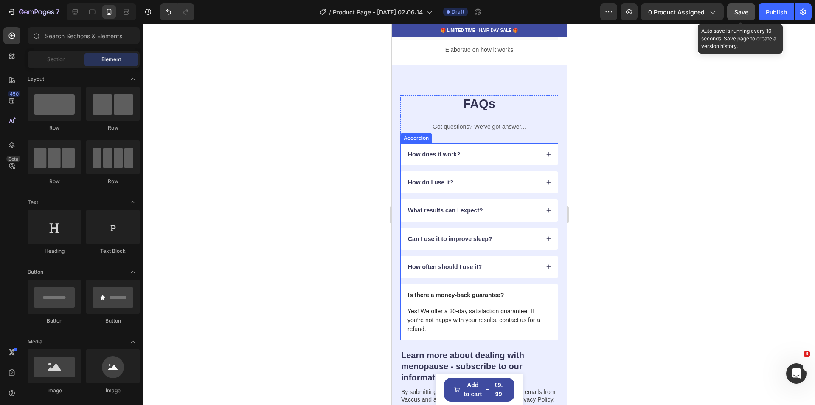
click at [546, 292] on icon at bounding box center [549, 295] width 6 height 6
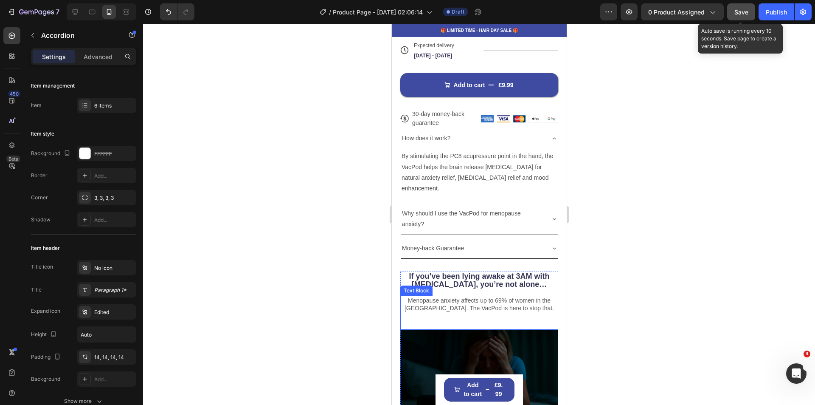
scroll to position [552, 0]
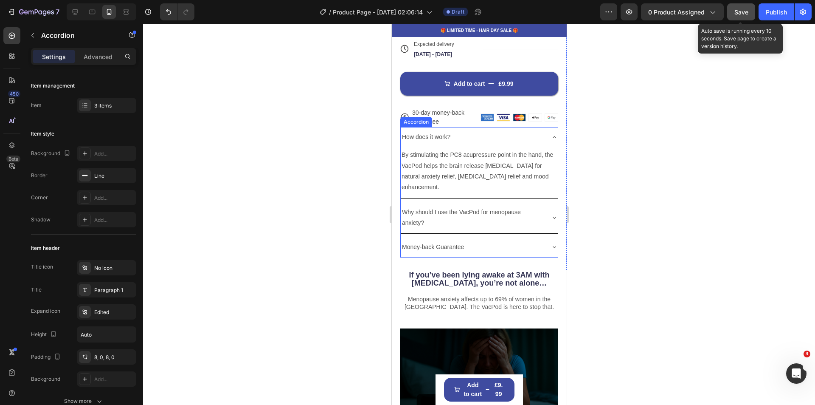
click at [551, 243] on icon at bounding box center [554, 246] width 7 height 7
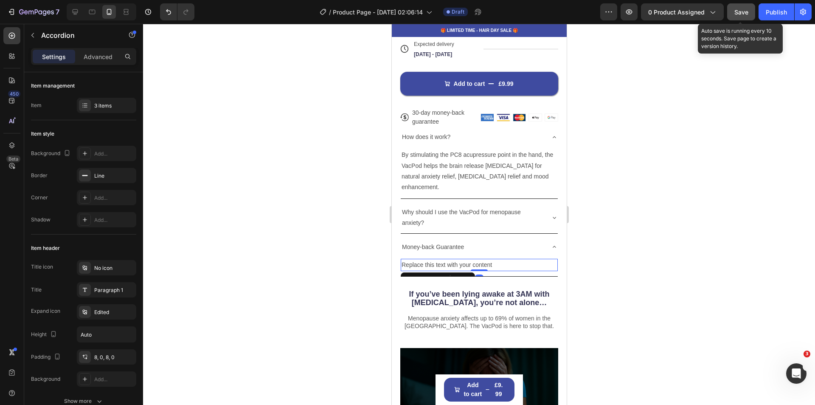
click at [459, 259] on div "Replace this text with your content" at bounding box center [478, 265] width 157 height 12
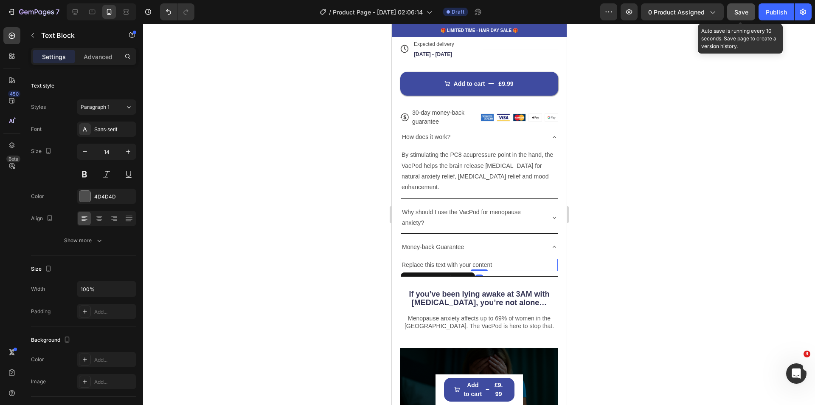
click at [459, 259] on div "Replace this text with your content" at bounding box center [478, 265] width 157 height 12
click at [459, 259] on p "Replace this text with your content" at bounding box center [478, 264] width 155 height 11
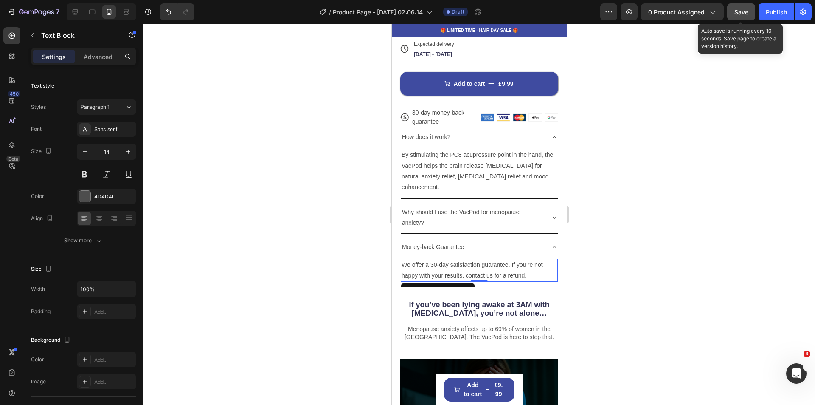
click at [617, 262] on div at bounding box center [479, 214] width 672 height 381
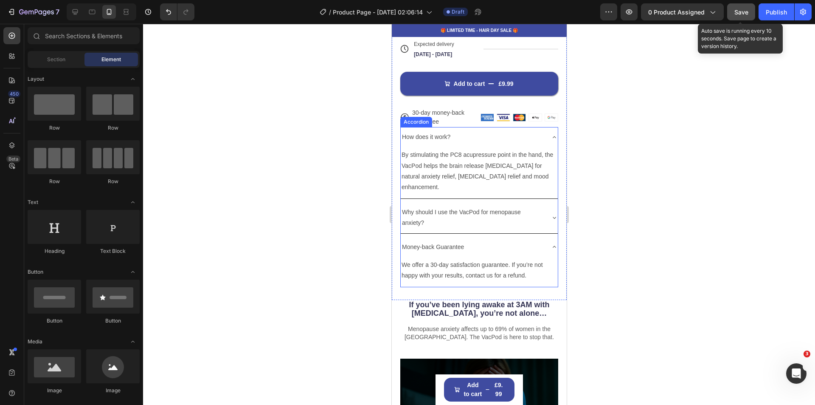
click at [551, 243] on icon at bounding box center [554, 246] width 7 height 7
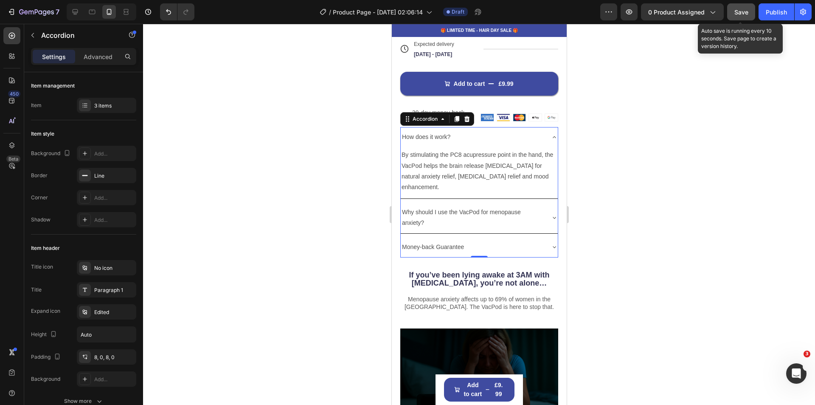
click at [551, 134] on icon at bounding box center [554, 137] width 7 height 7
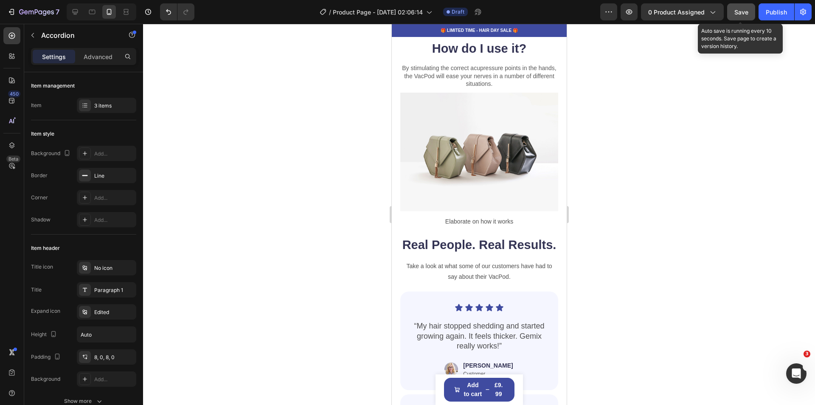
scroll to position [1274, 0]
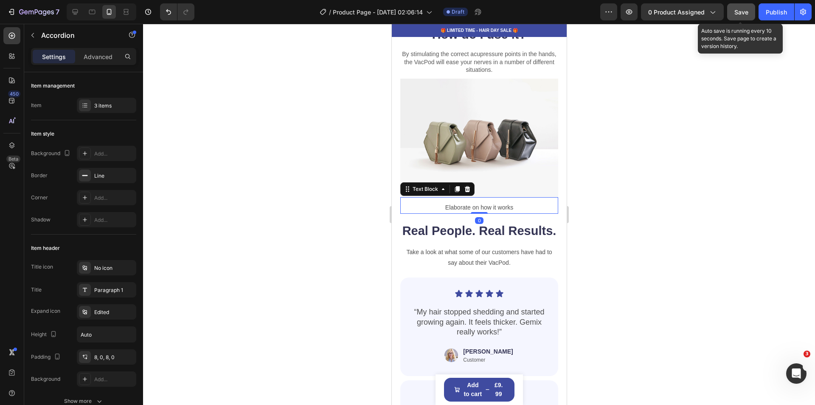
click at [509, 213] on p "Elaborate on how it works" at bounding box center [479, 207] width 156 height 11
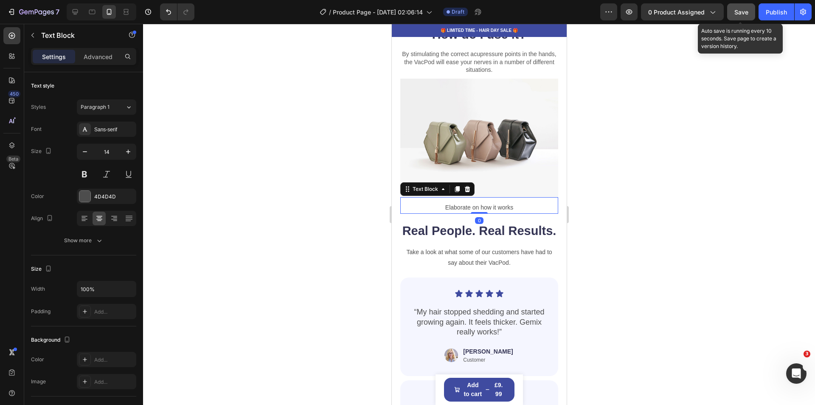
click at [509, 213] on p "Elaborate on how it works" at bounding box center [479, 207] width 156 height 11
drag, startPoint x: 510, startPoint y: 223, endPoint x: 471, endPoint y: 225, distance: 39.1
click at [471, 213] on p "Elaborate on how it works" at bounding box center [479, 207] width 156 height 11
drag, startPoint x: 508, startPoint y: 221, endPoint x: 443, endPoint y: 223, distance: 65.0
click at [443, 213] on p "Elaborate on how it works" at bounding box center [479, 207] width 156 height 11
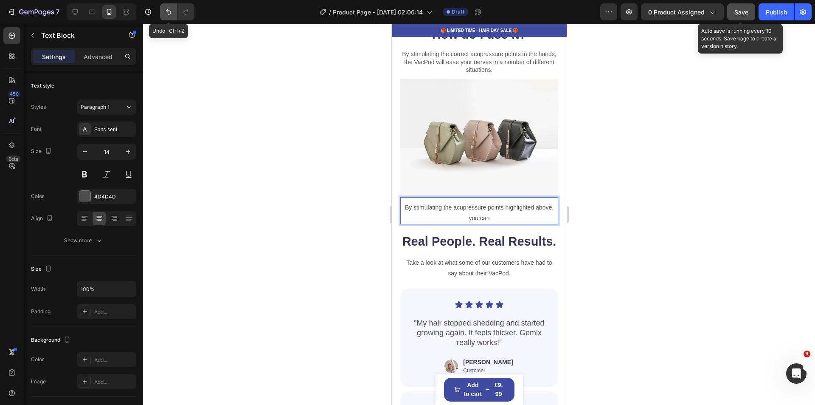
click at [168, 9] on icon "Undo/Redo" at bounding box center [168, 12] width 5 height 6
click at [167, 11] on icon "Undo/Redo" at bounding box center [168, 12] width 5 height 6
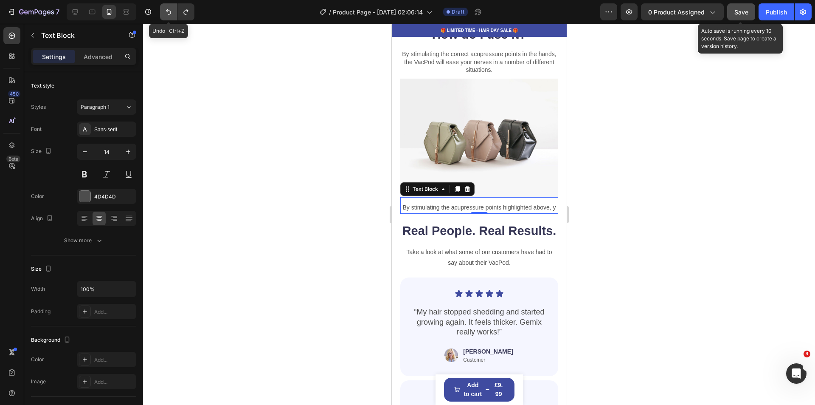
click at [167, 11] on icon "Undo/Redo" at bounding box center [168, 12] width 5 height 6
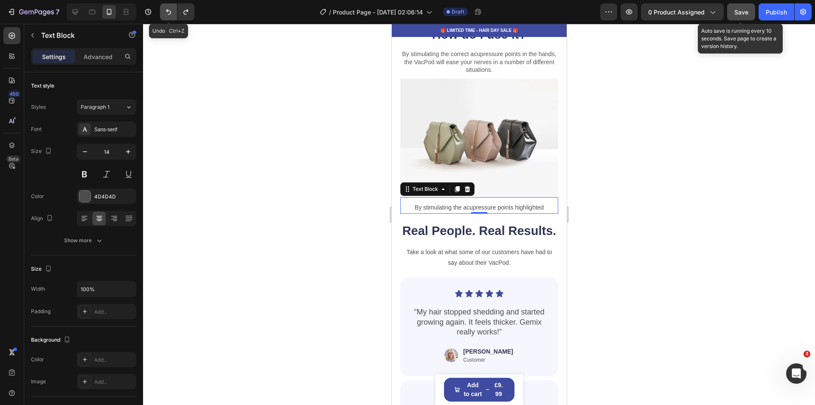
click at [167, 11] on icon "Undo/Redo" at bounding box center [168, 12] width 5 height 6
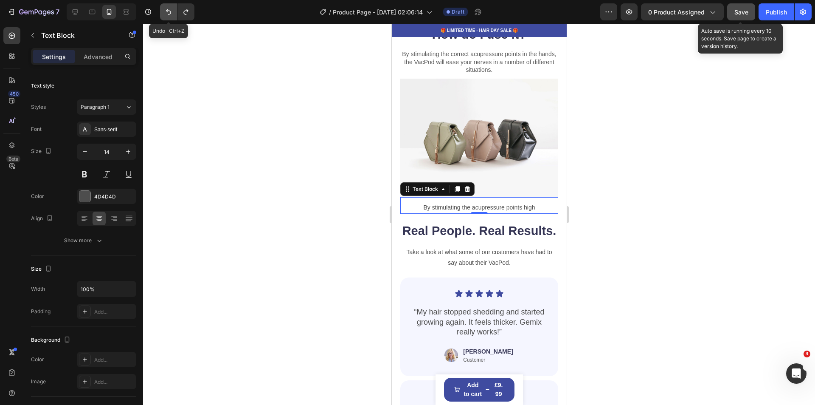
click at [167, 11] on icon "Undo/Redo" at bounding box center [168, 12] width 5 height 6
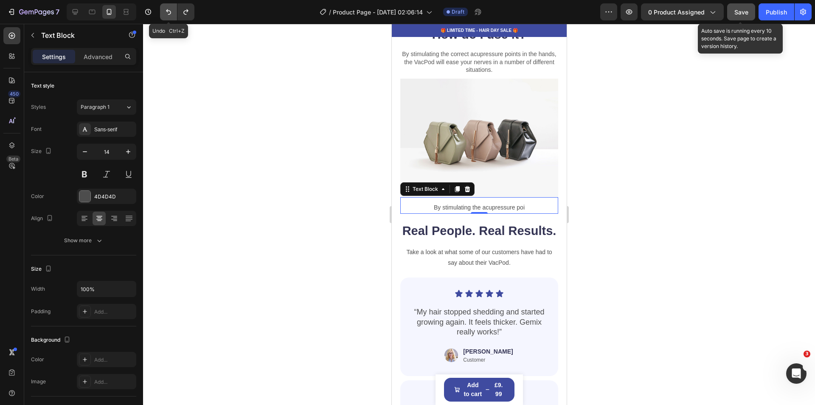
click at [167, 11] on icon "Undo/Redo" at bounding box center [168, 12] width 5 height 6
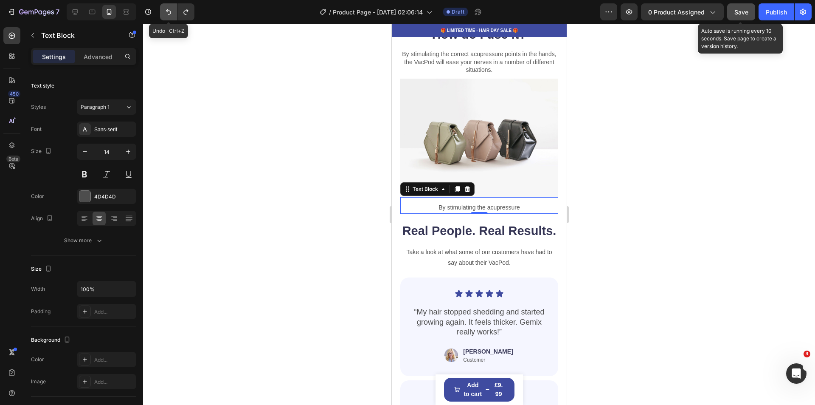
click at [167, 11] on icon "Undo/Redo" at bounding box center [168, 12] width 5 height 6
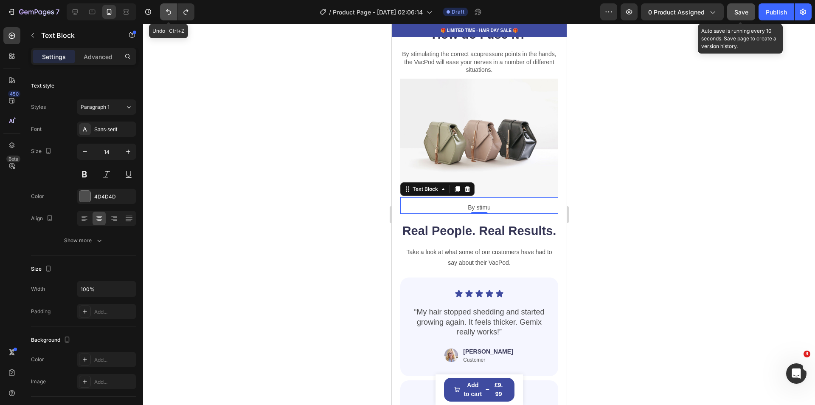
click at [167, 11] on icon "Undo/Redo" at bounding box center [168, 12] width 5 height 6
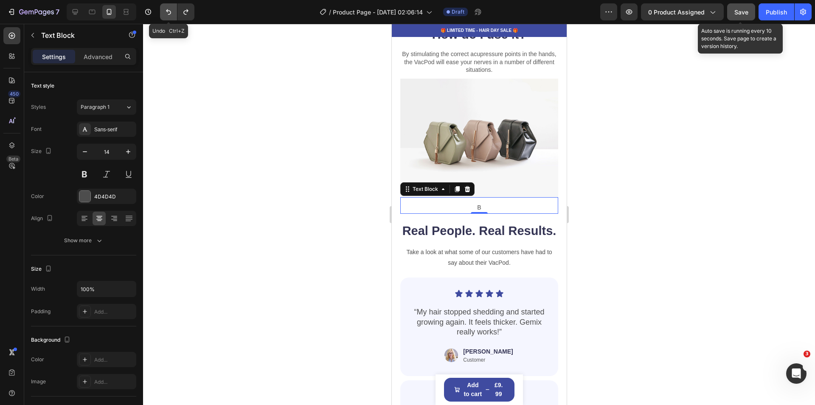
click at [167, 11] on icon "Undo/Redo" at bounding box center [168, 12] width 5 height 6
click at [705, 171] on div at bounding box center [479, 214] width 672 height 381
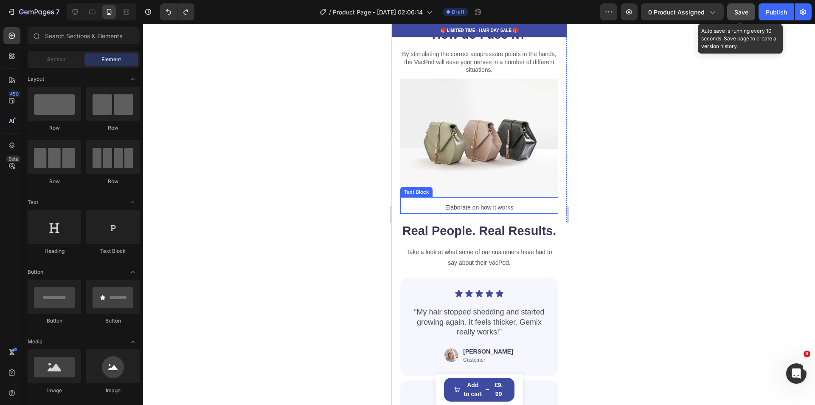
click at [511, 213] on p "Elaborate on how it works" at bounding box center [479, 207] width 156 height 11
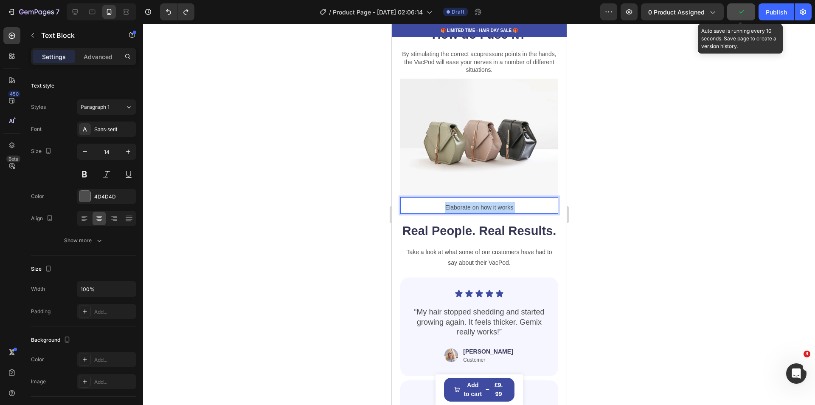
drag, startPoint x: 510, startPoint y: 223, endPoint x: 477, endPoint y: 223, distance: 32.7
click at [477, 213] on p "Elaborate on how it works" at bounding box center [479, 207] width 156 height 11
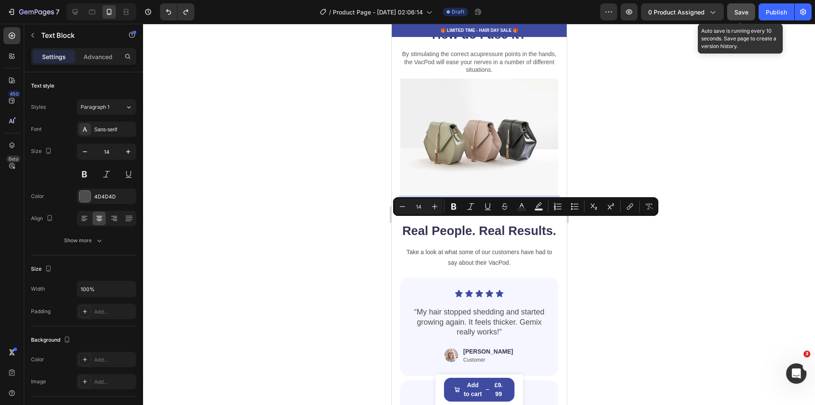
drag, startPoint x: 511, startPoint y: 223, endPoint x: 441, endPoint y: 224, distance: 69.7
click at [441, 213] on p "Elaborate on how it works" at bounding box center [479, 207] width 156 height 11
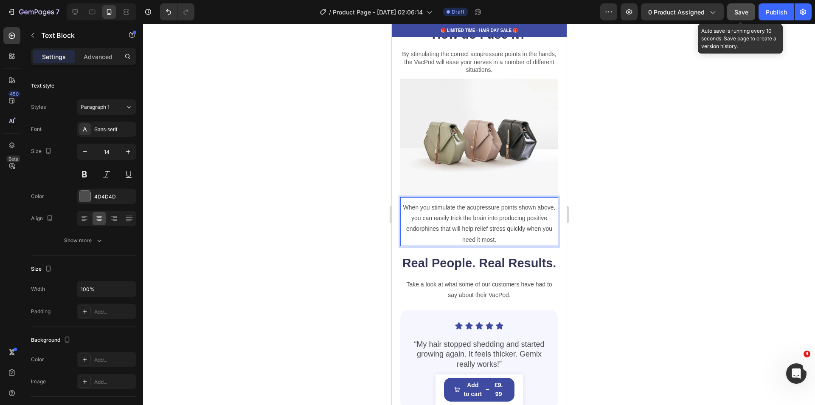
click at [653, 269] on div at bounding box center [479, 214] width 672 height 381
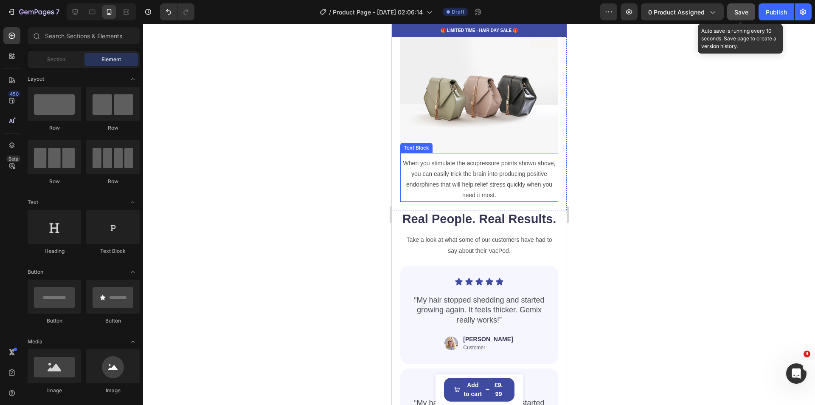
scroll to position [1359, 0]
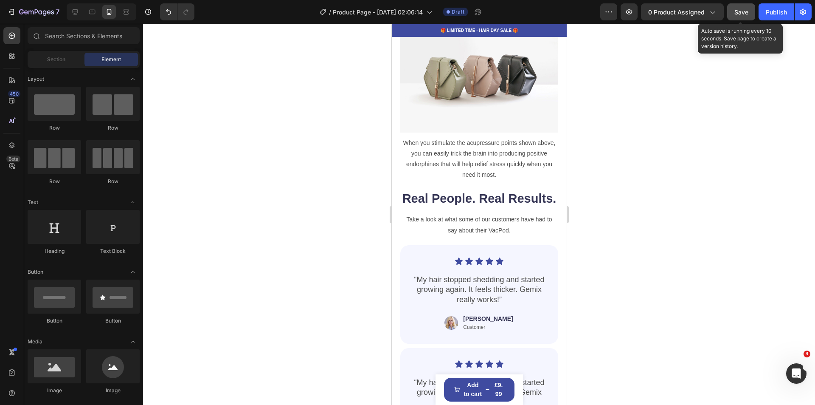
click at [739, 11] on span "Save" at bounding box center [742, 11] width 14 height 7
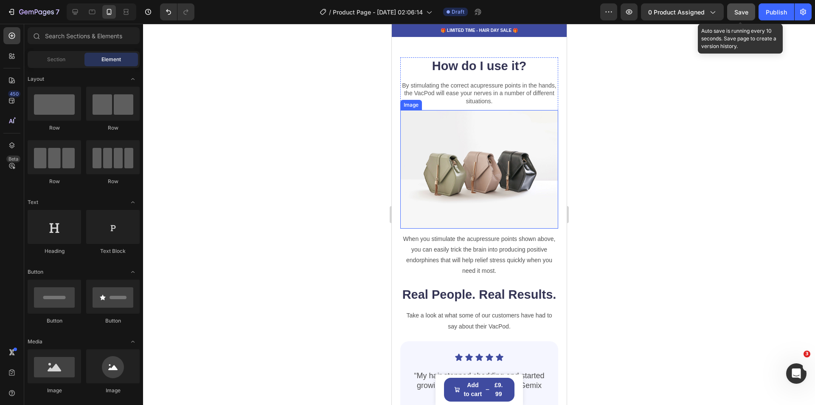
scroll to position [1299, 0]
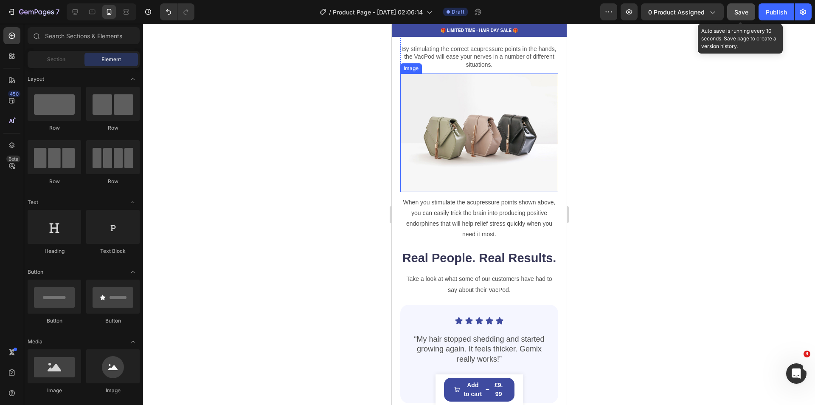
click at [422, 137] on img at bounding box center [479, 132] width 158 height 118
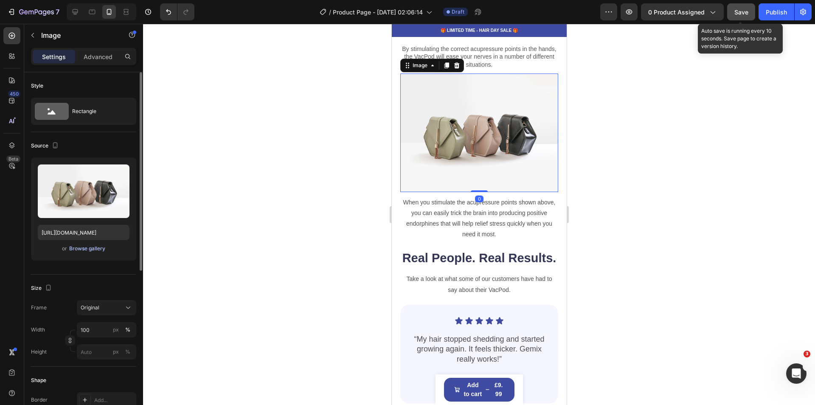
click at [100, 248] on div "Browse gallery" at bounding box center [87, 249] width 36 height 8
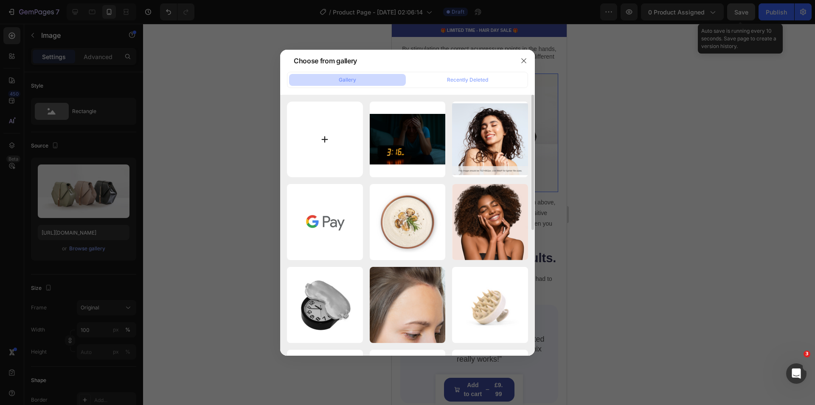
click at [333, 138] on input "file" at bounding box center [325, 139] width 76 height 76
type input "C:\fakepath\PC8 Point.png"
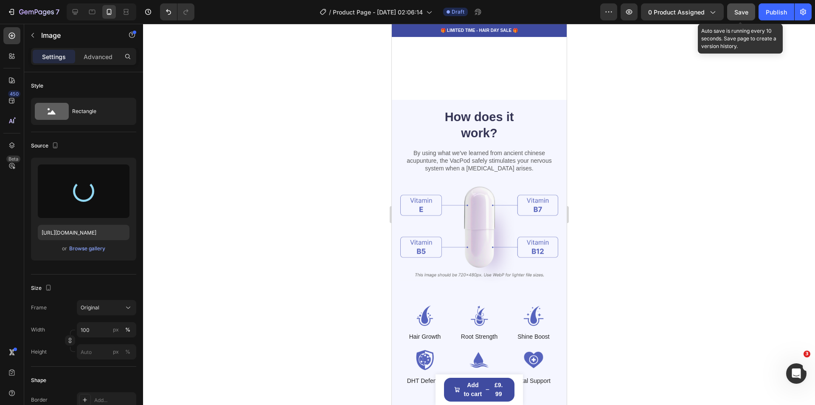
scroll to position [917, 0]
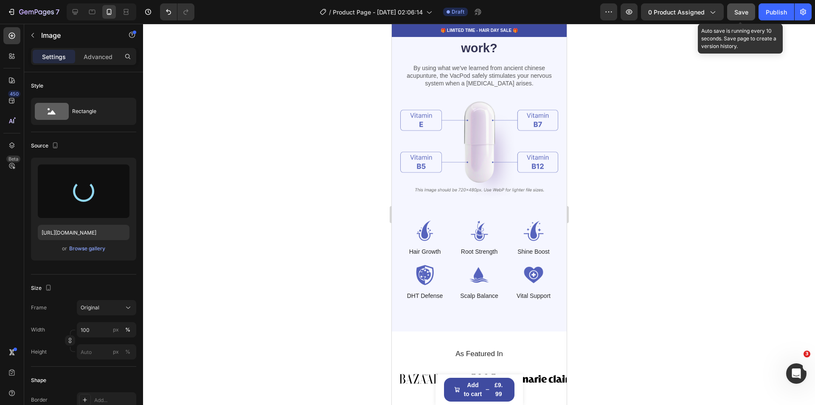
type input "[URL][DOMAIN_NAME]"
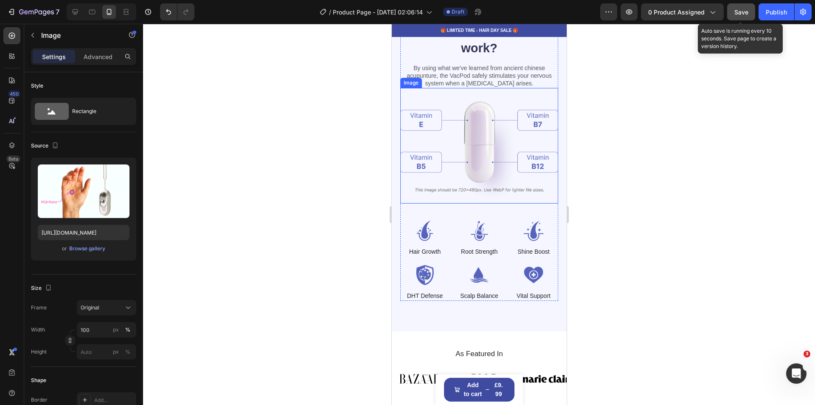
click at [453, 141] on img at bounding box center [479, 146] width 158 height 116
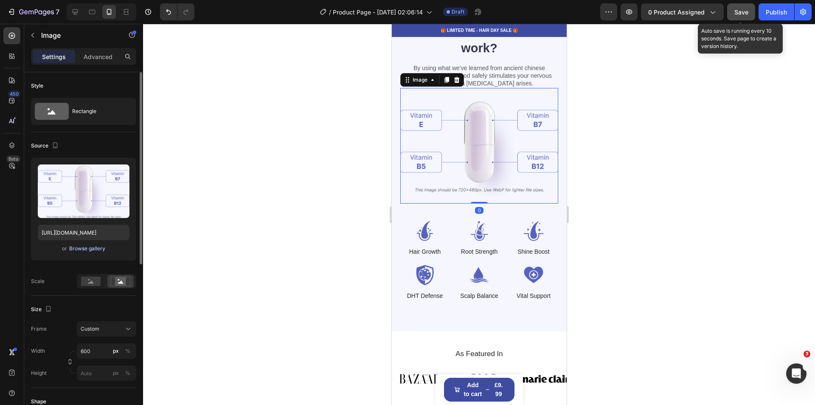
click at [95, 248] on div "Browse gallery" at bounding box center [87, 249] width 36 height 8
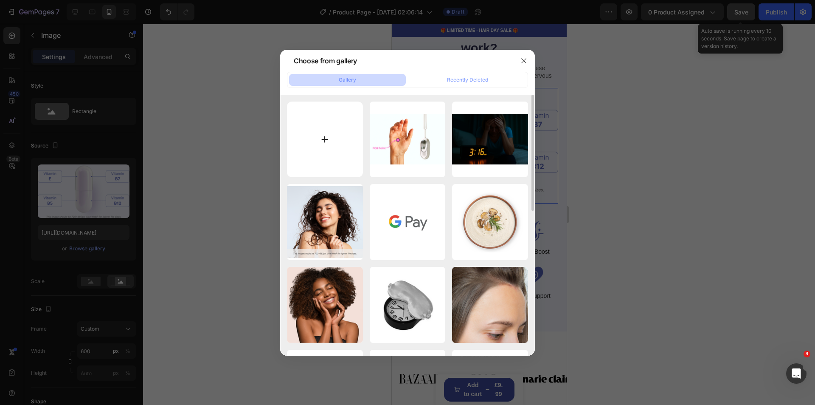
click at [325, 143] on input "file" at bounding box center [325, 139] width 76 height 76
type input "C:\fakepath\20250828_0255_Image Generation_remix_01k3q62ayvfpqv2sejajh6h5fv.png"
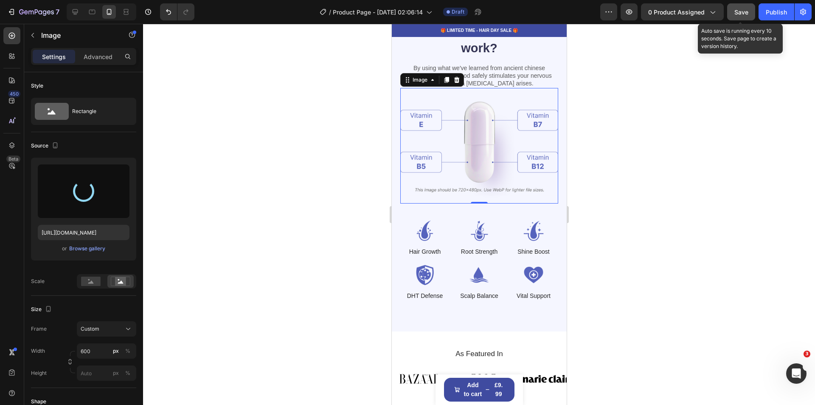
type input "[URL][DOMAIN_NAME]"
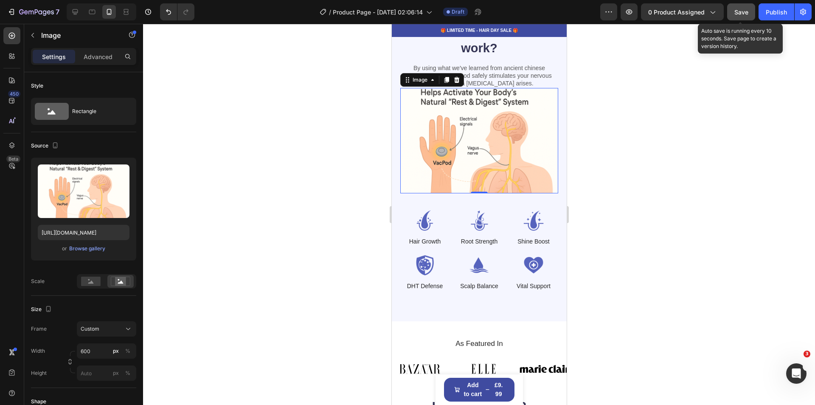
click at [684, 308] on div at bounding box center [479, 214] width 672 height 381
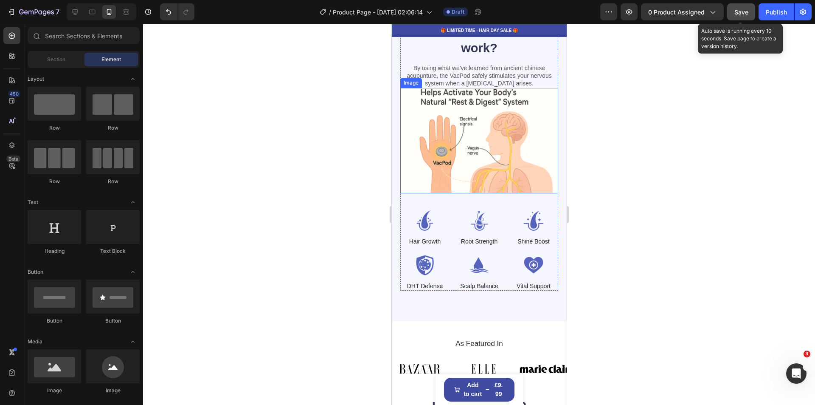
click at [488, 93] on img at bounding box center [479, 140] width 158 height 105
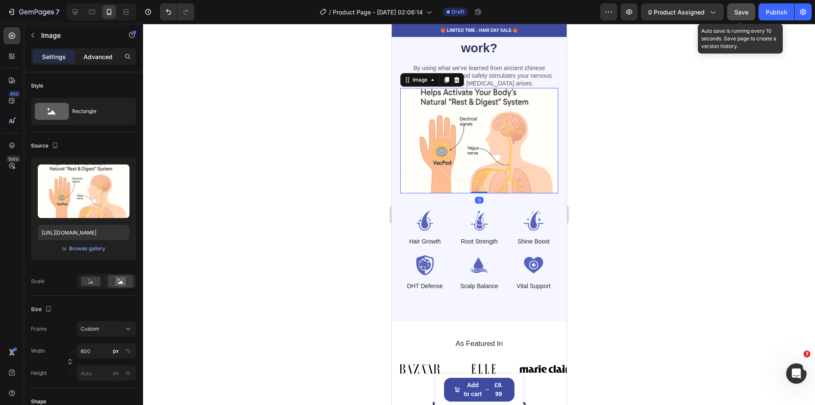
click at [99, 62] on div "Advanced" at bounding box center [98, 57] width 42 height 14
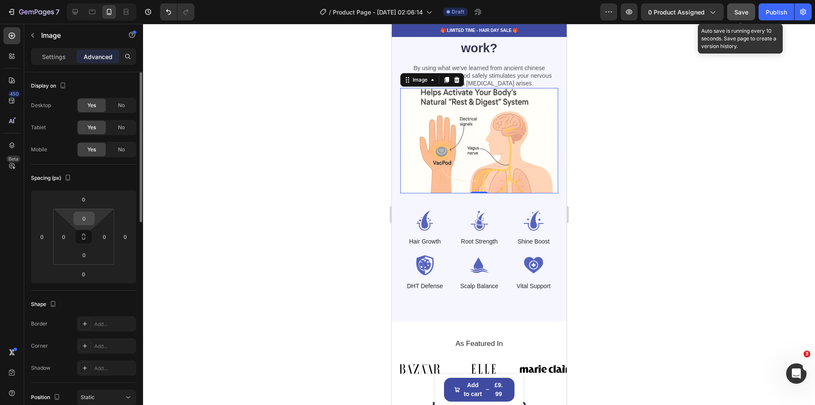
click at [84, 214] on input "0" at bounding box center [84, 218] width 17 height 13
type input "10"
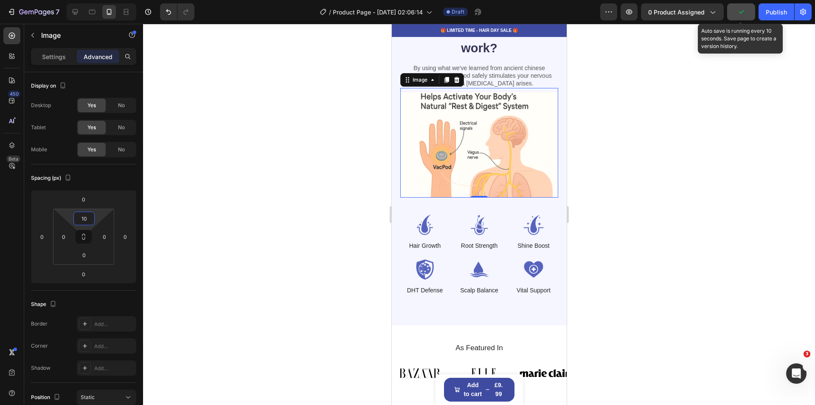
click at [687, 216] on div at bounding box center [479, 214] width 672 height 381
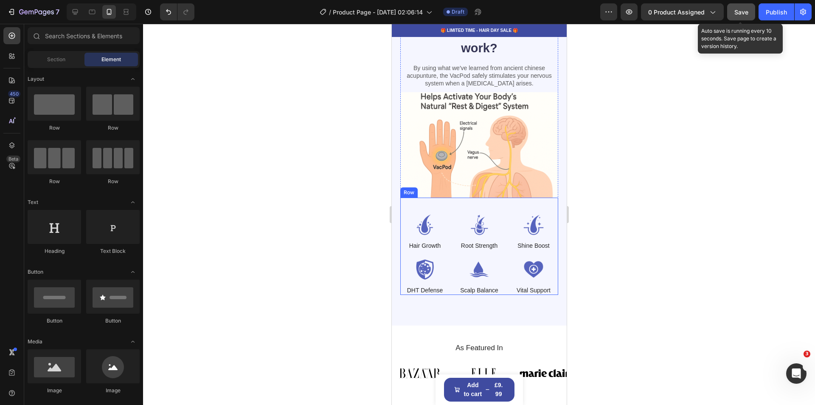
click at [476, 201] on div "Image Hair Growth Text Block Image Root Strength Text Block Image Shine Boost T…" at bounding box center [479, 245] width 158 height 97
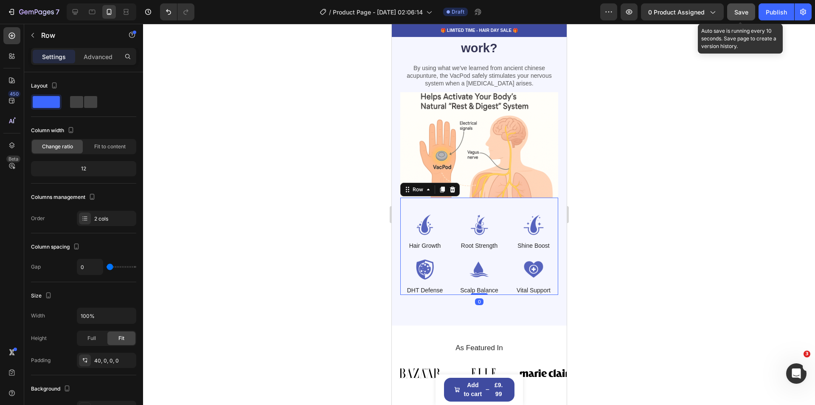
click at [764, 254] on div at bounding box center [479, 214] width 672 height 381
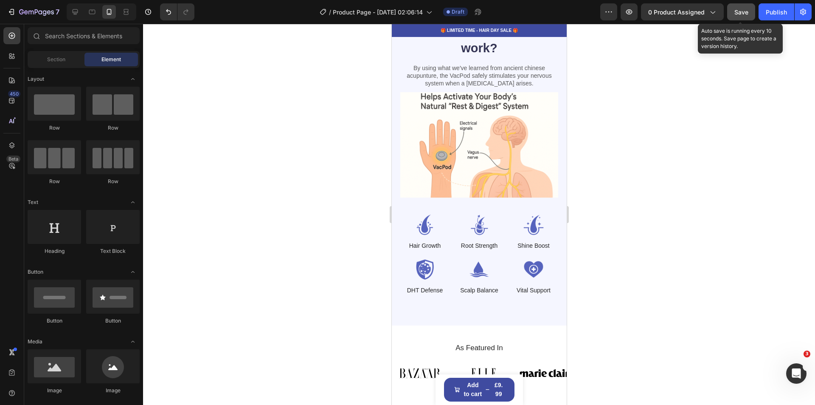
click at [734, 11] on button "Save" at bounding box center [741, 11] width 28 height 17
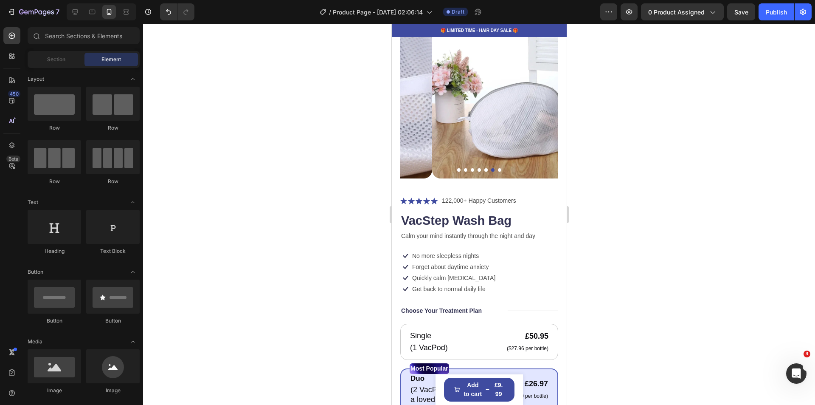
scroll to position [0, 0]
